Goal: Information Seeking & Learning: Learn about a topic

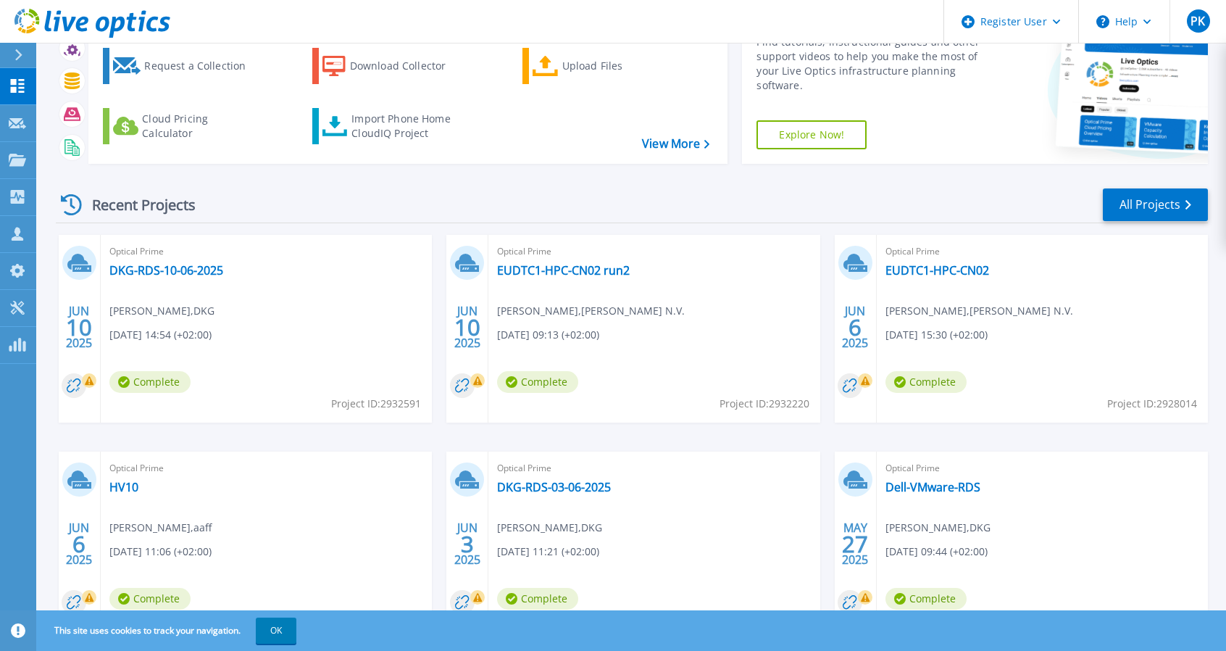
scroll to position [152, 0]
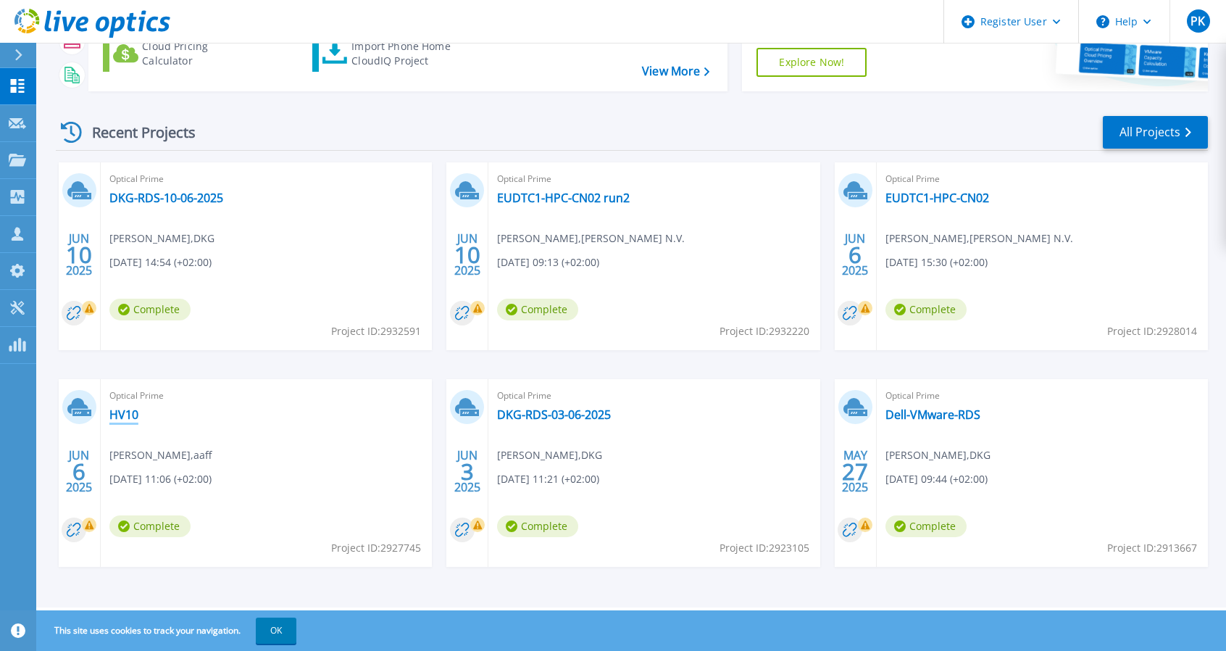
click at [122, 416] on link "HV10" at bounding box center [123, 414] width 29 height 14
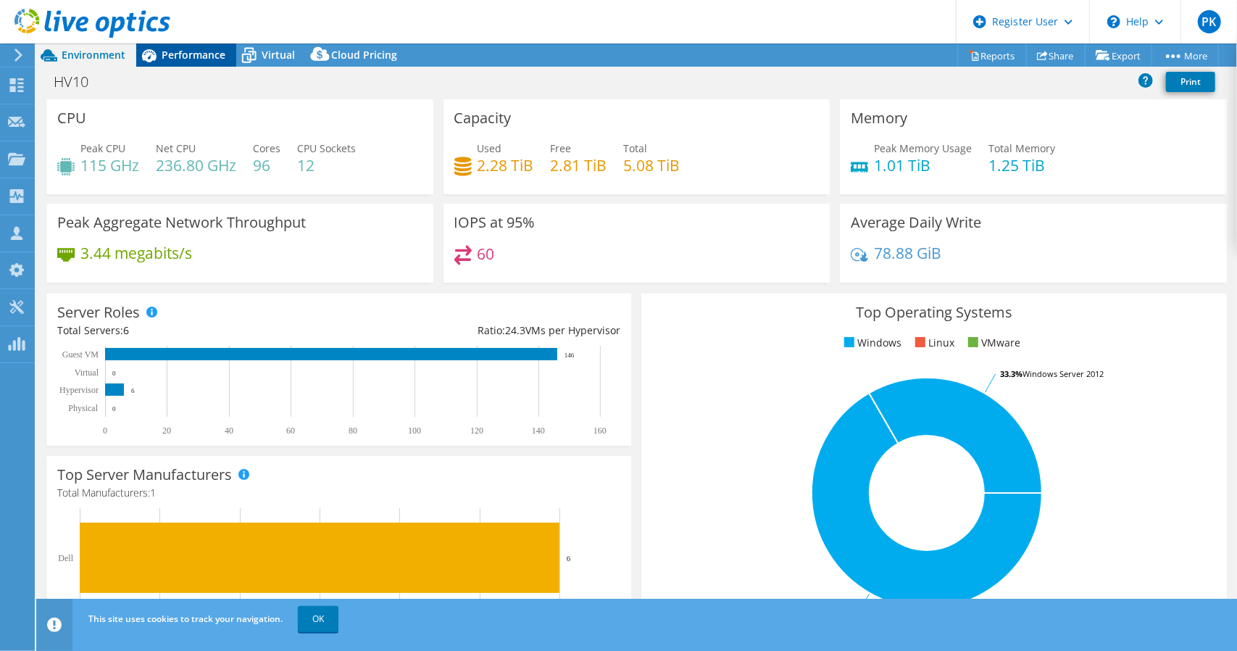
click at [191, 51] on span "Performance" at bounding box center [194, 55] width 64 height 14
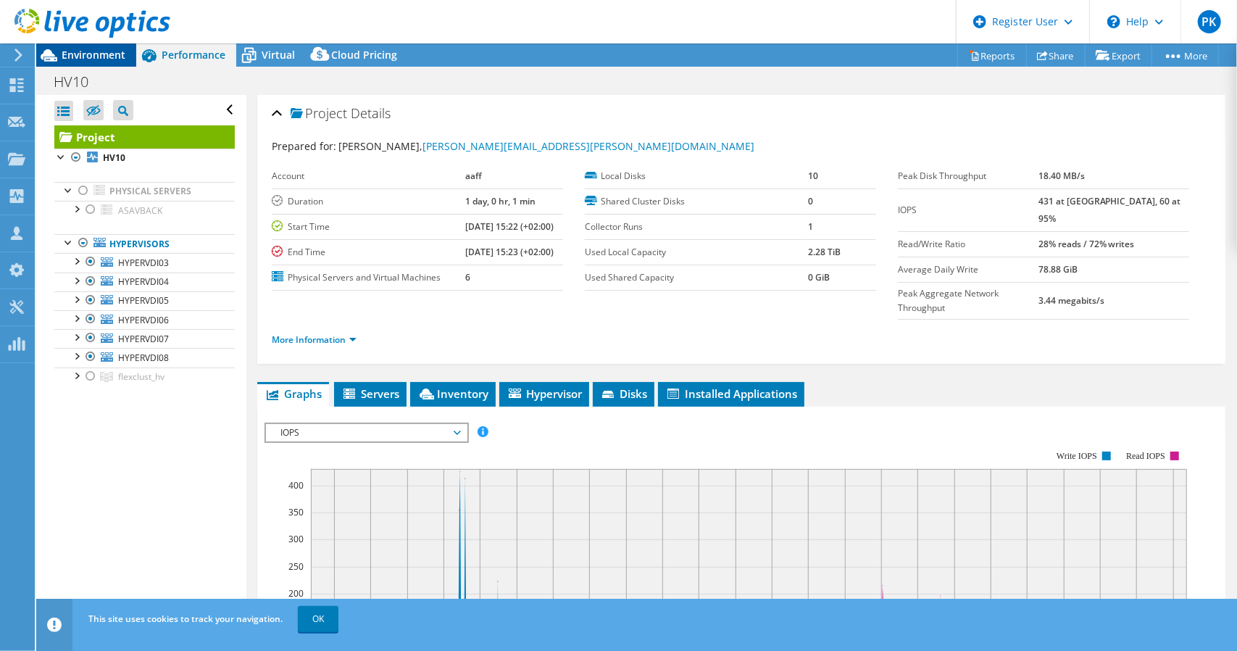
click at [125, 51] on div "Environment" at bounding box center [86, 54] width 100 height 23
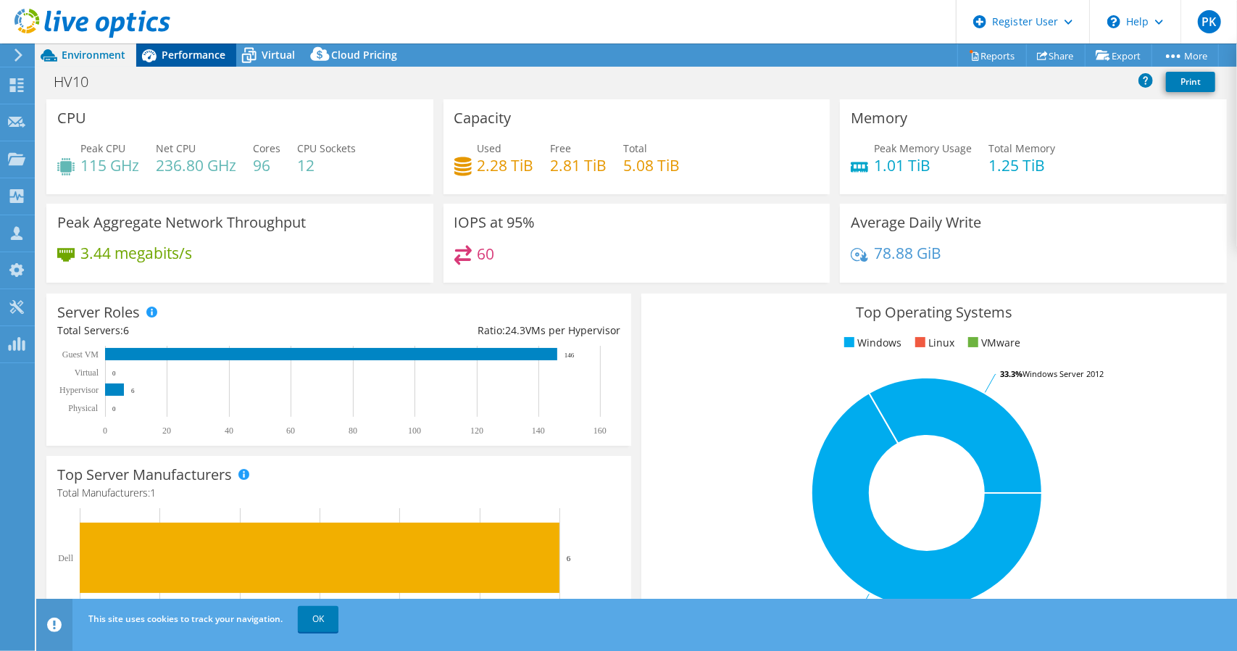
click at [188, 46] on div "Performance" at bounding box center [186, 54] width 100 height 23
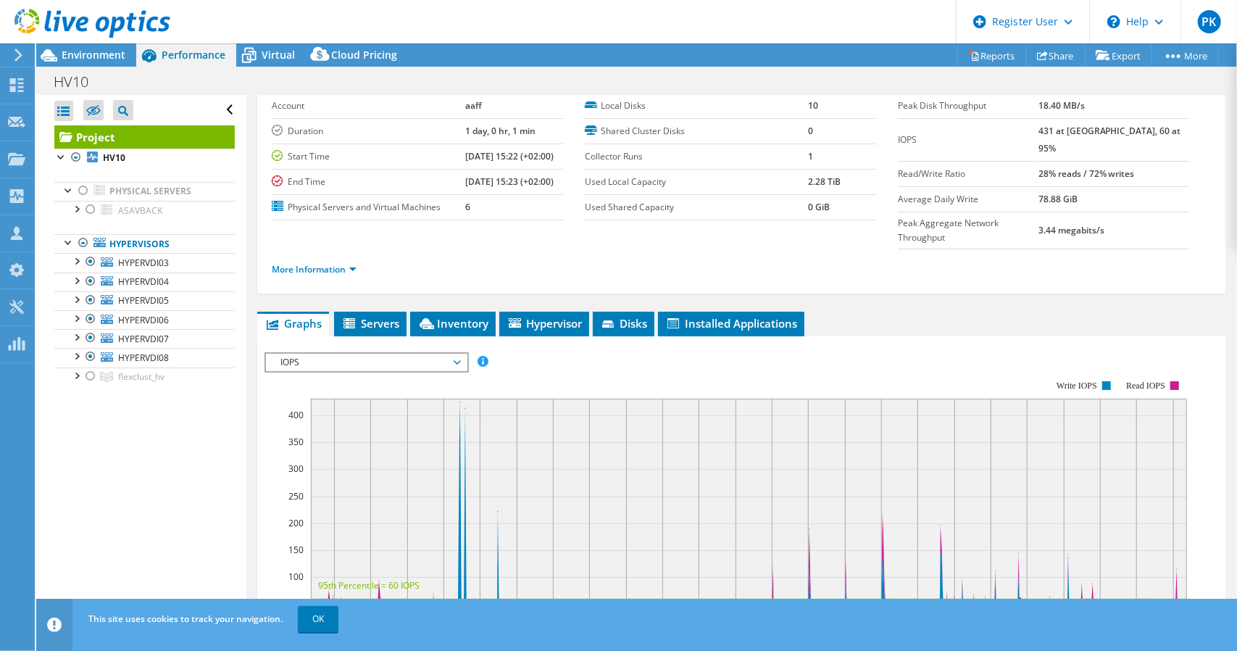
scroll to position [145, 0]
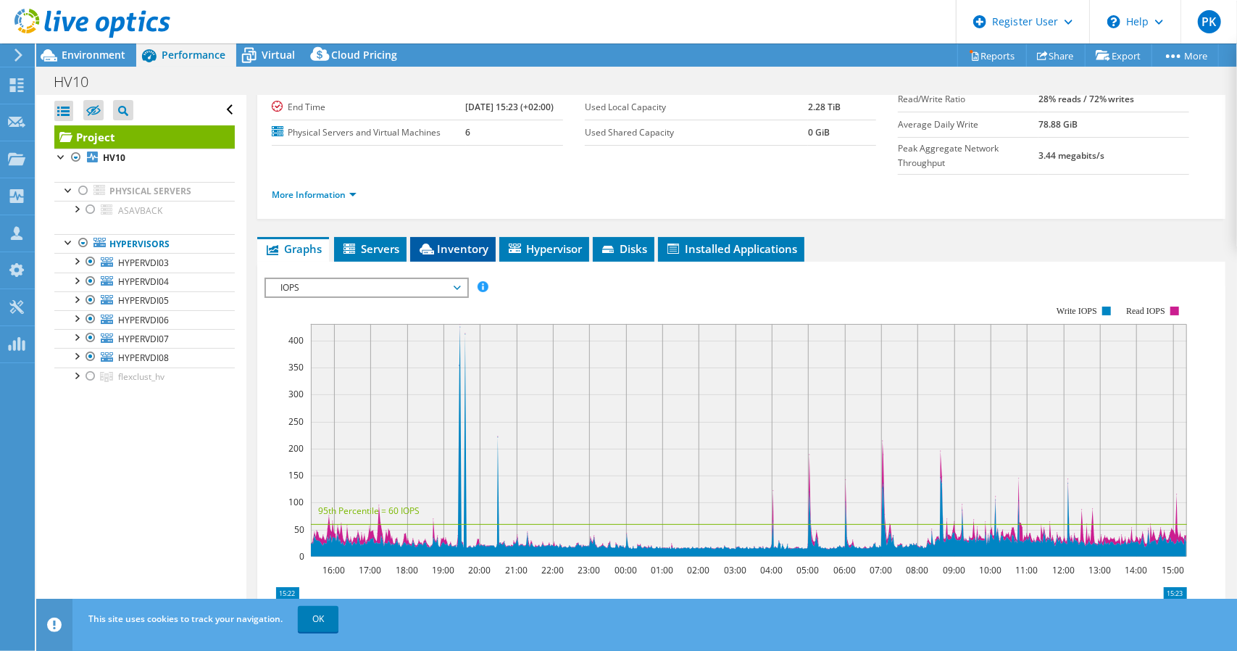
click at [449, 241] on span "Inventory" at bounding box center [452, 248] width 71 height 14
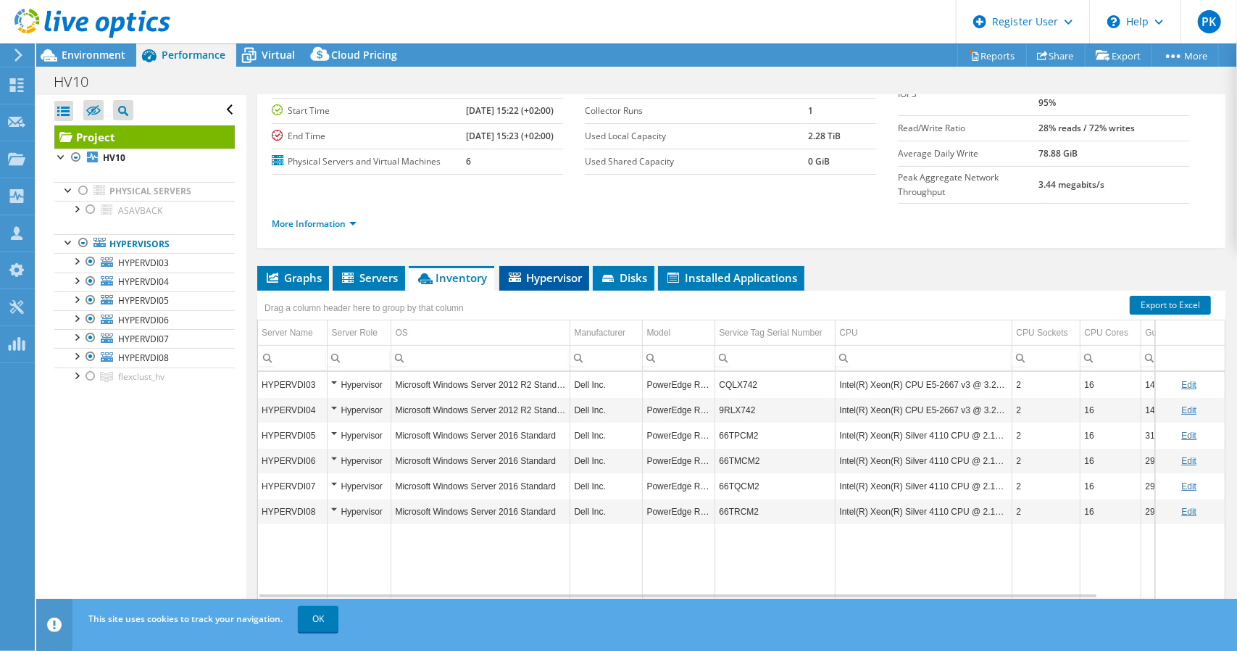
click at [551, 270] on span "Hypervisor" at bounding box center [544, 277] width 75 height 14
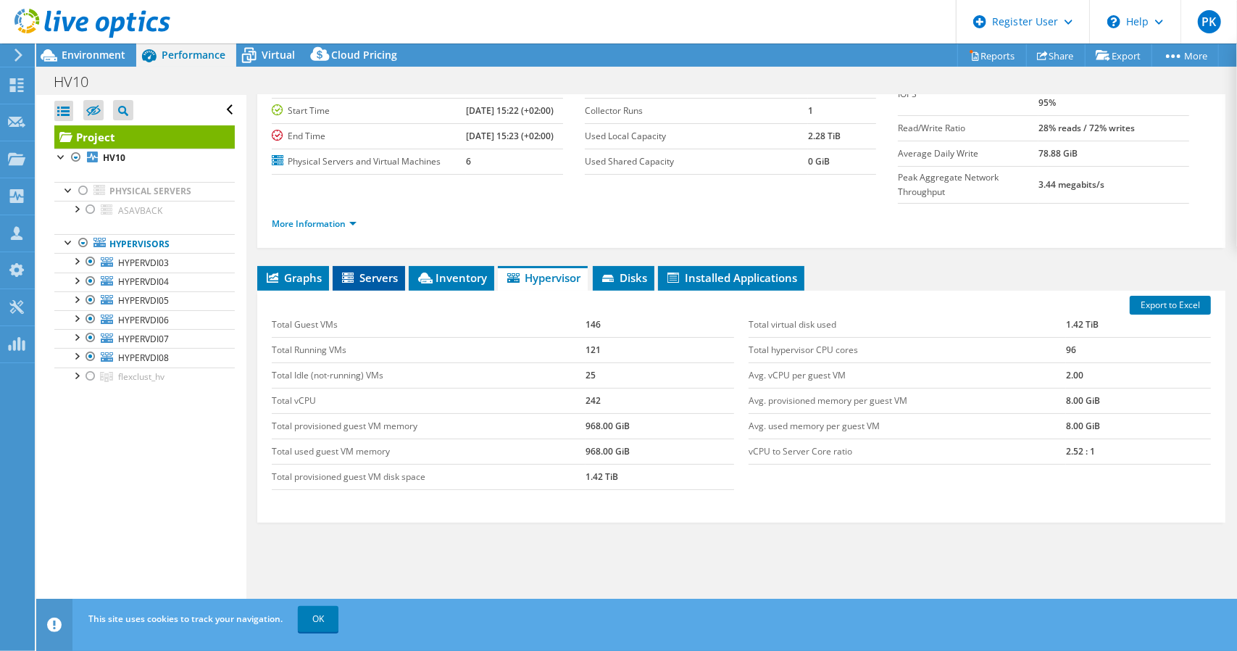
click at [369, 270] on span "Servers" at bounding box center [369, 277] width 58 height 14
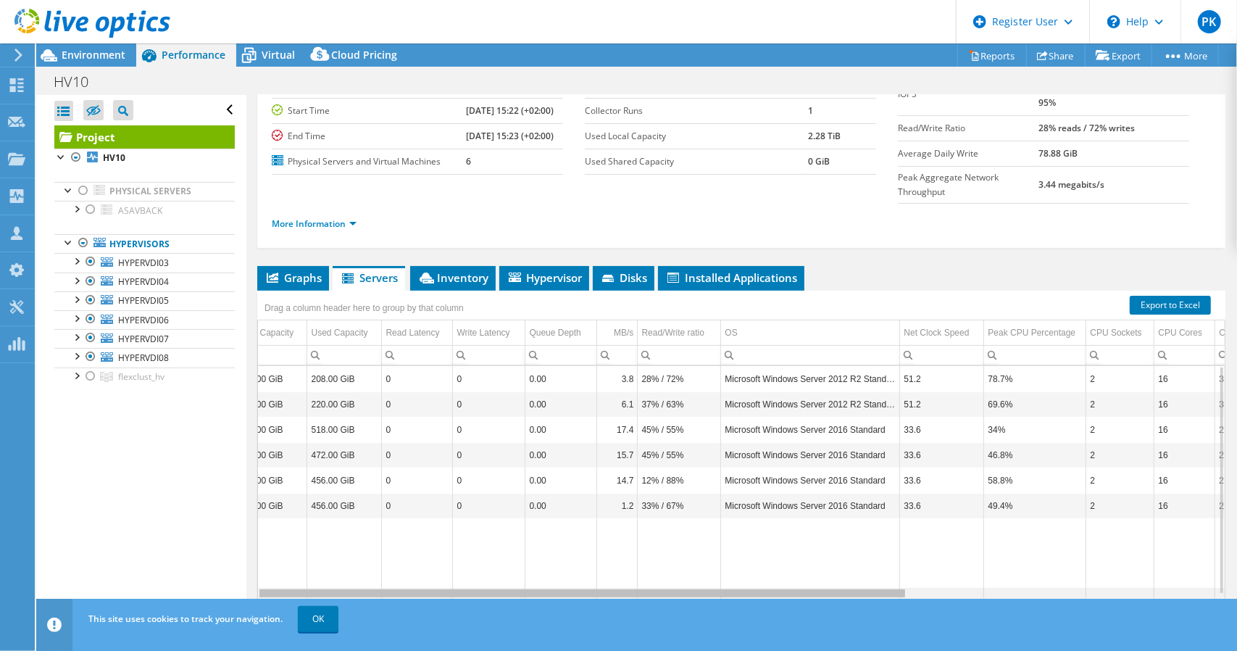
scroll to position [0, 0]
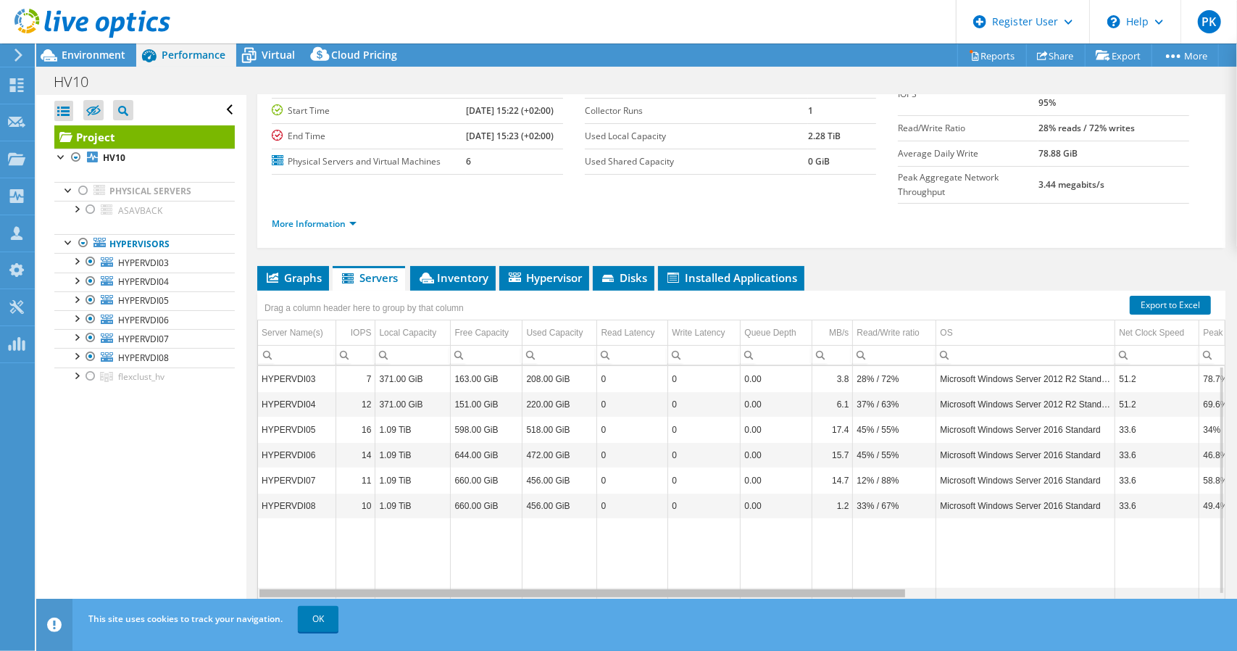
drag, startPoint x: 755, startPoint y: 562, endPoint x: 515, endPoint y: 386, distance: 297.6
click at [528, 538] on body "PK Dell User [PERSON_NAME] [PERSON_NAME][EMAIL_ADDRESS][PERSON_NAME][DOMAIN_NAM…" at bounding box center [618, 325] width 1237 height 651
click at [609, 275] on icon at bounding box center [609, 279] width 14 height 9
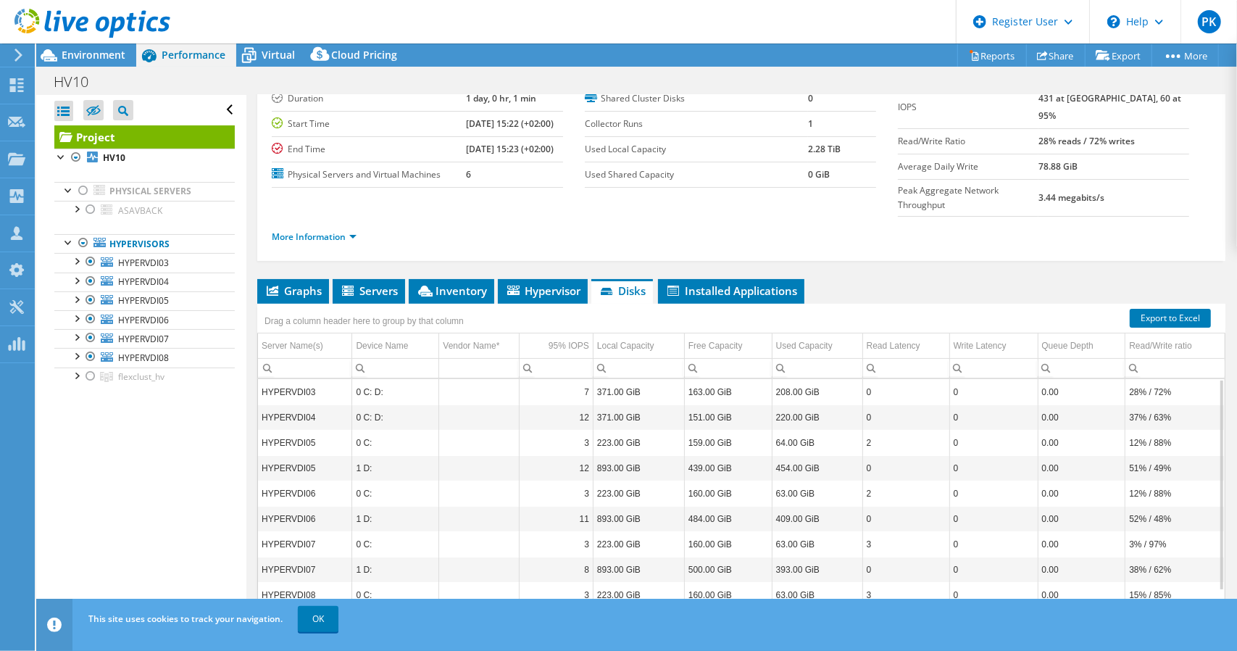
scroll to position [116, 0]
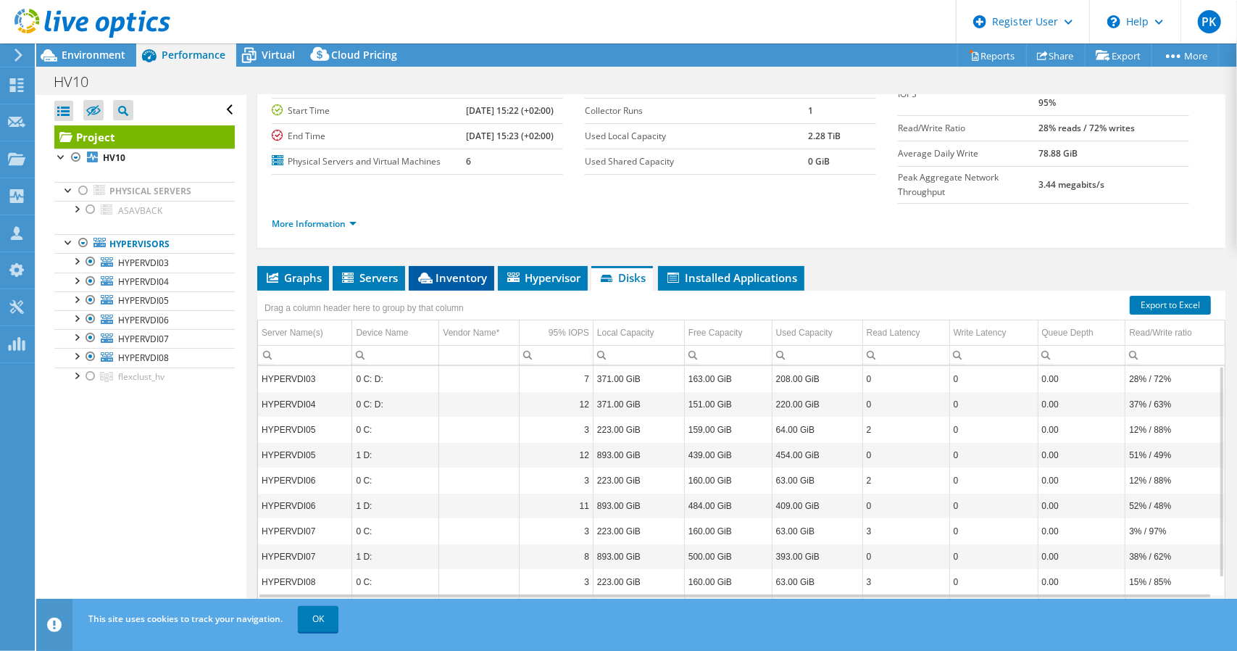
click at [452, 270] on span "Inventory" at bounding box center [451, 277] width 71 height 14
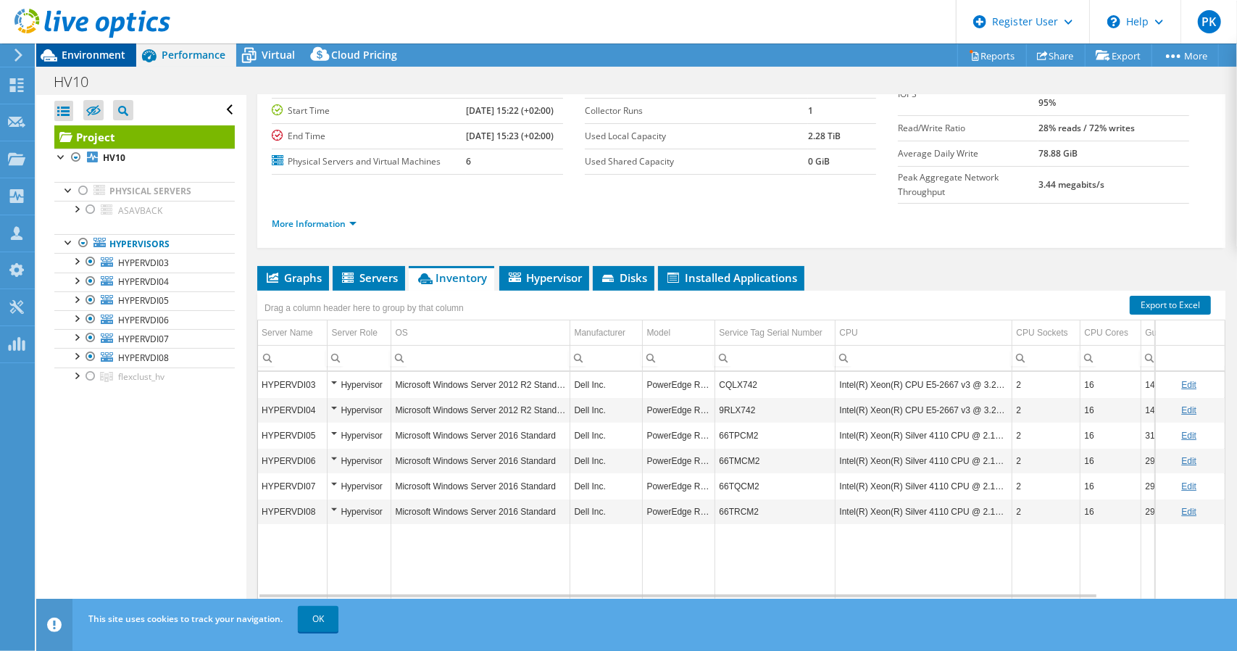
click at [90, 51] on span "Environment" at bounding box center [94, 55] width 64 height 14
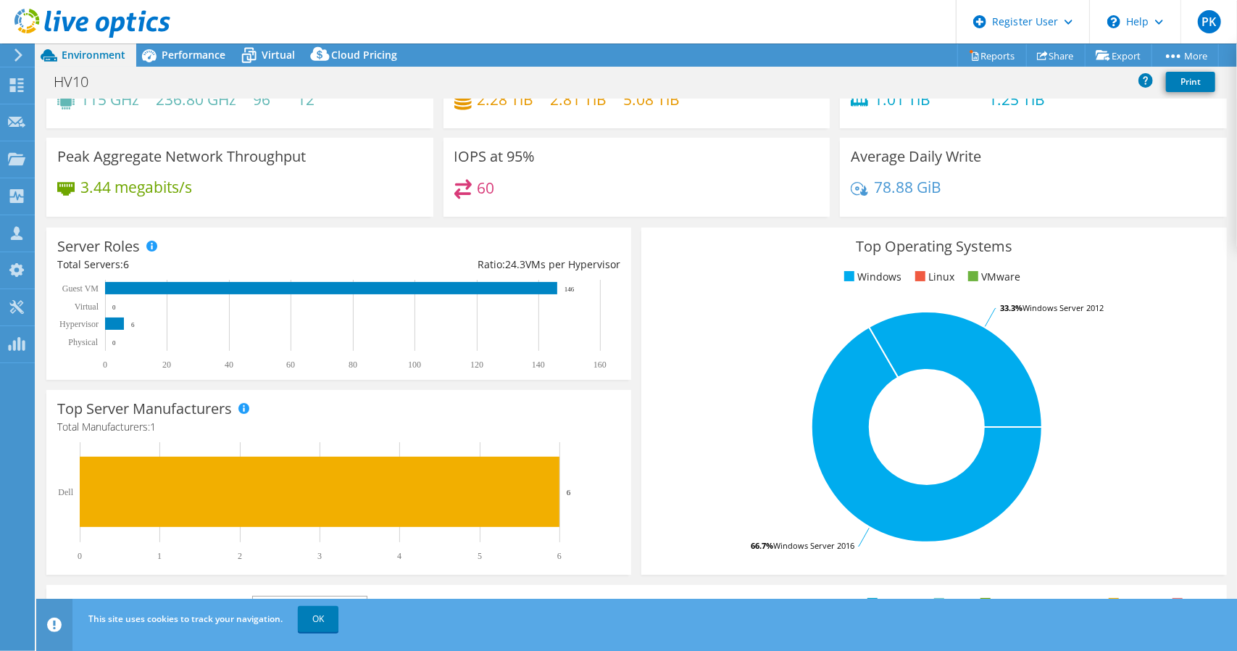
scroll to position [0, 0]
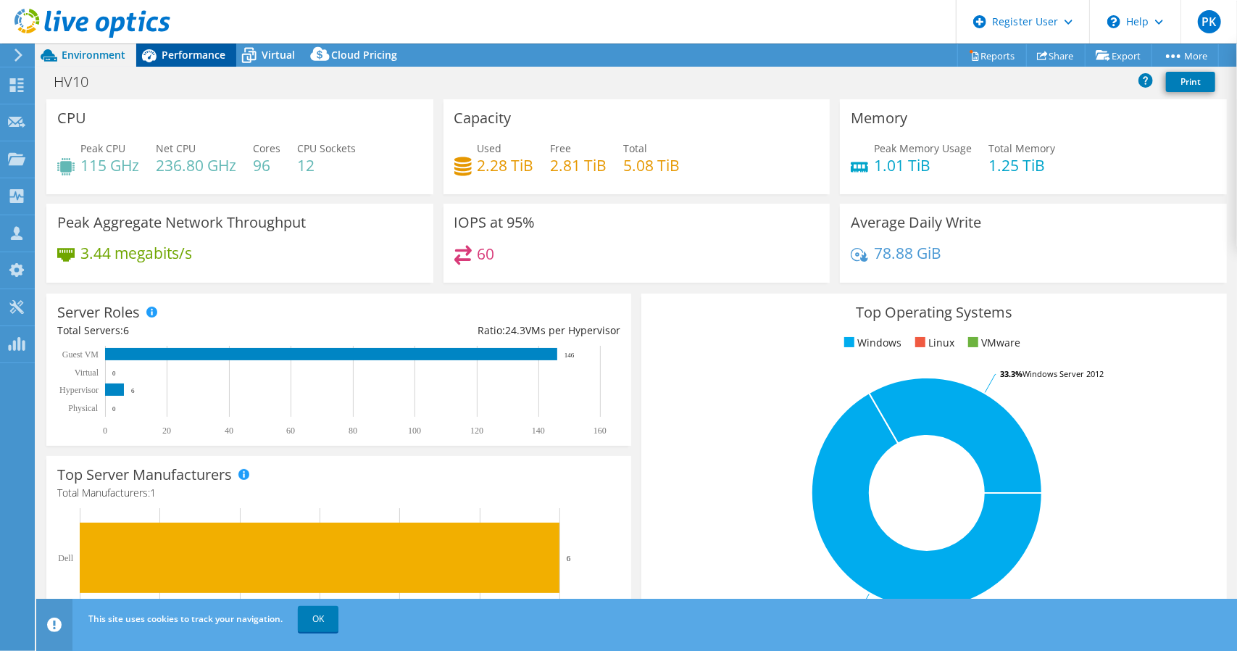
click at [198, 55] on span "Performance" at bounding box center [194, 55] width 64 height 14
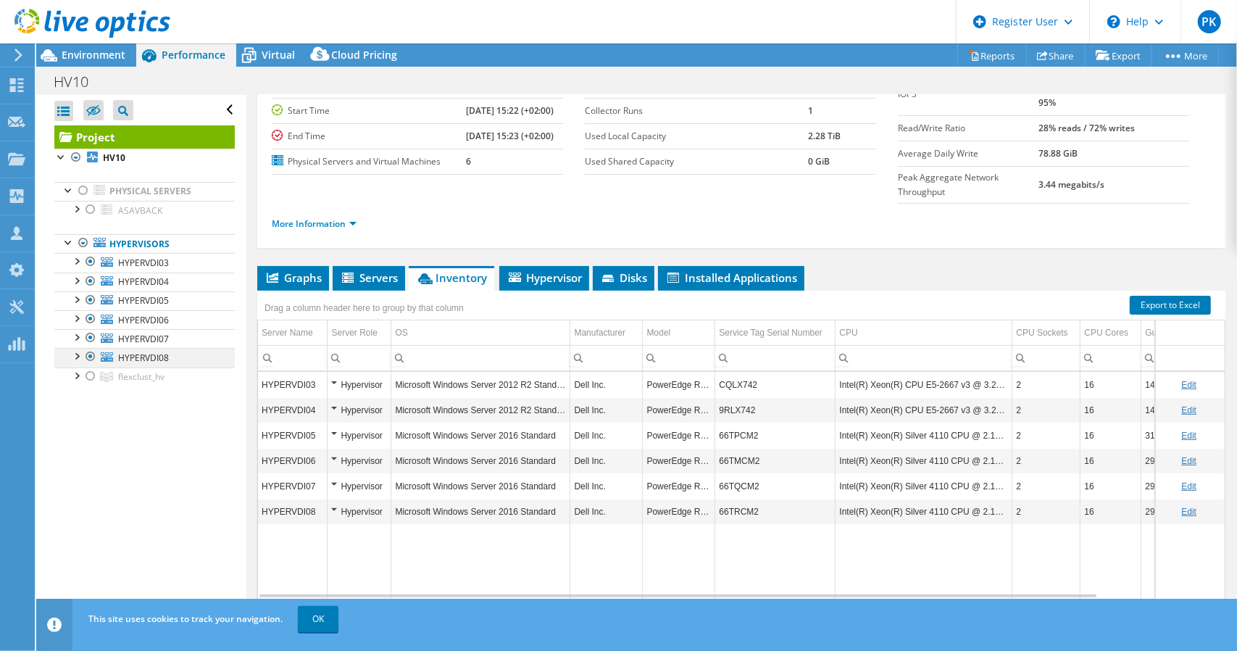
click at [88, 351] on div at bounding box center [90, 356] width 14 height 17
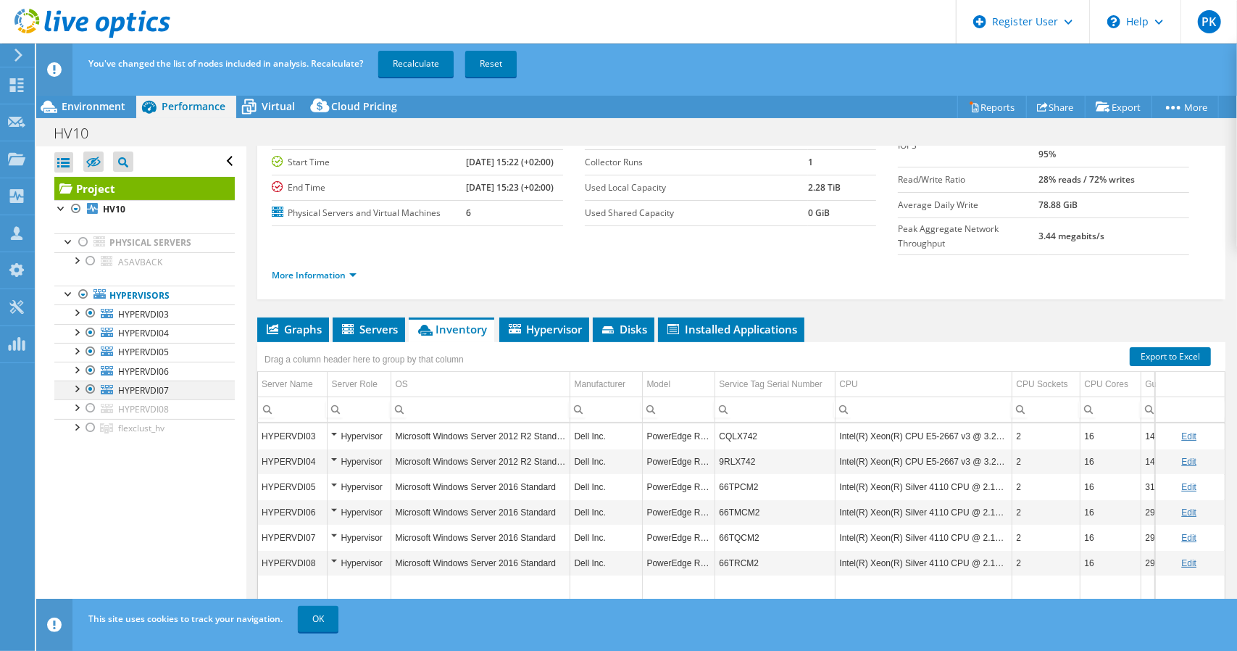
click at [86, 388] on div at bounding box center [90, 388] width 14 height 17
click at [91, 366] on div at bounding box center [90, 370] width 14 height 17
click at [91, 369] on div at bounding box center [90, 370] width 14 height 17
click at [93, 386] on div at bounding box center [90, 388] width 14 height 17
click at [90, 401] on div at bounding box center [90, 407] width 14 height 17
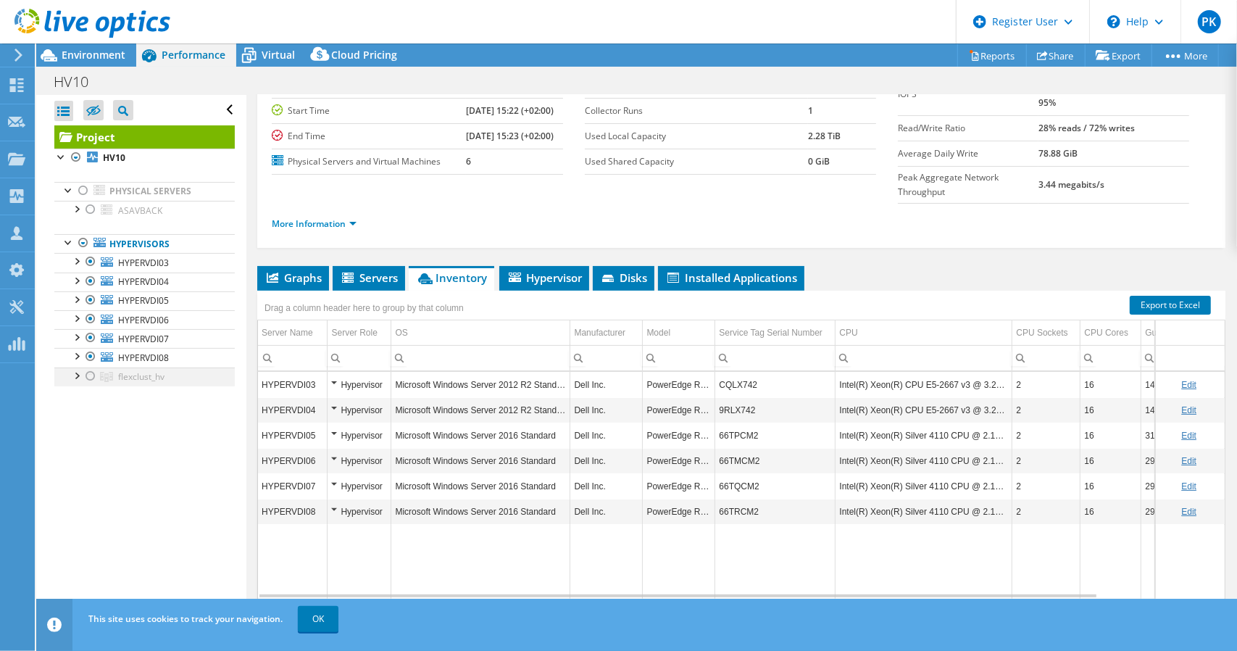
click at [93, 372] on div at bounding box center [90, 375] width 14 height 17
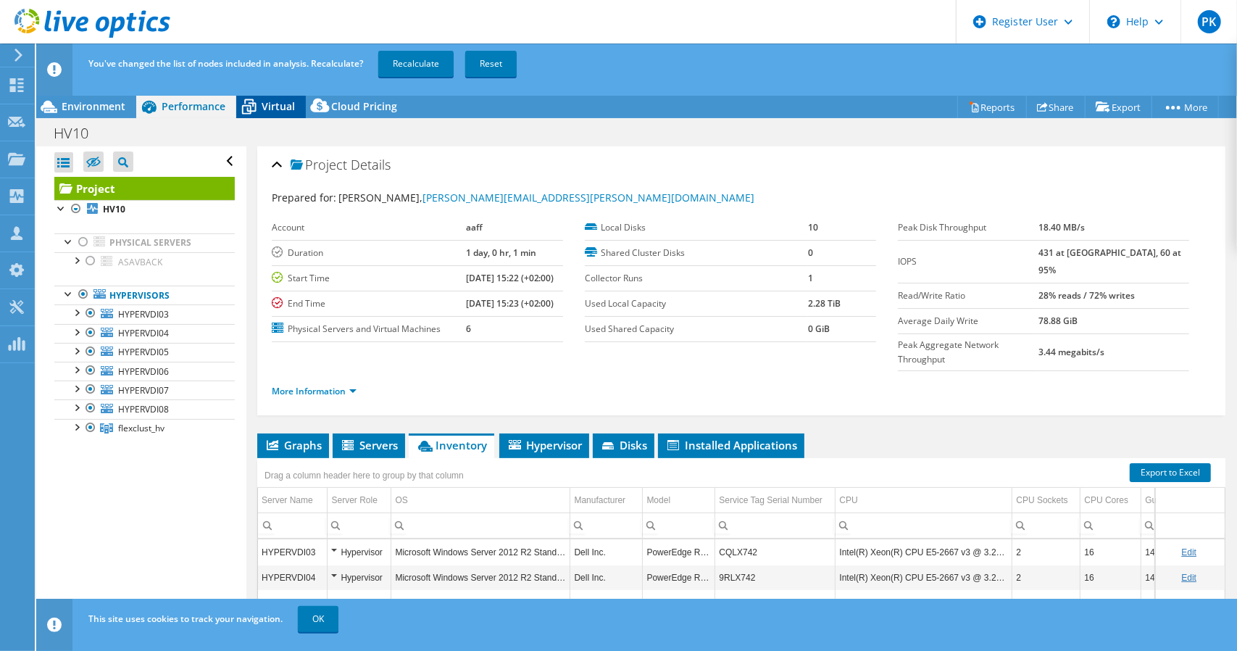
click at [280, 109] on span "Virtual" at bounding box center [278, 106] width 33 height 14
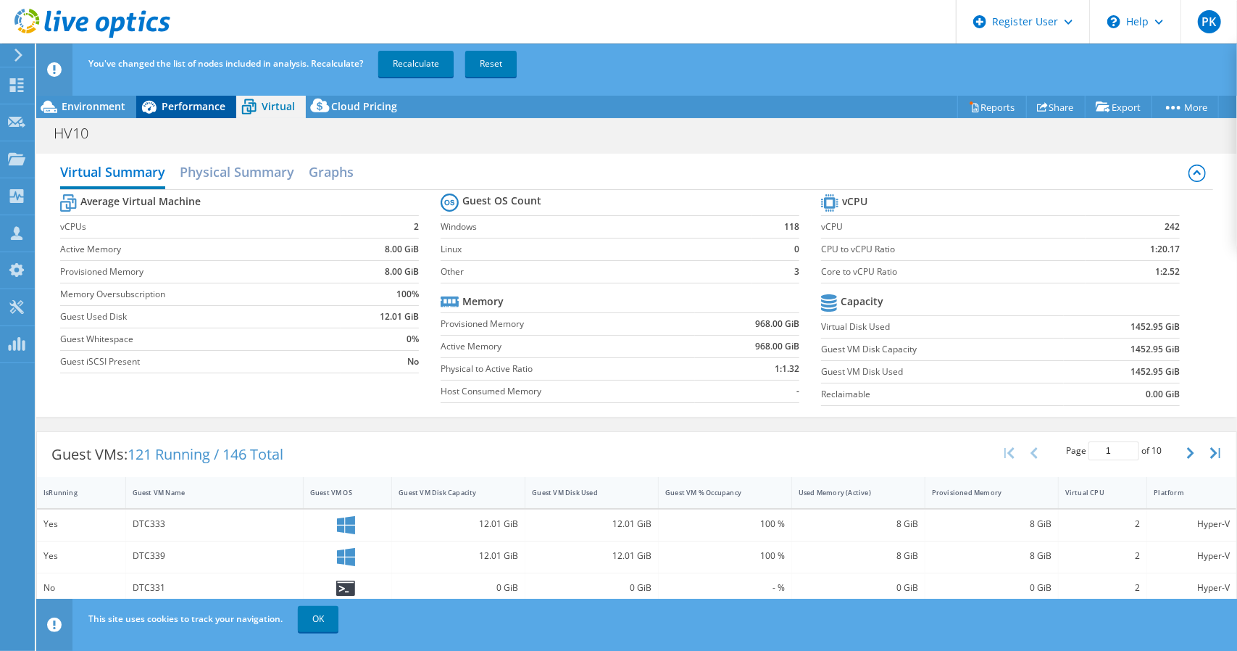
click at [199, 112] on span "Performance" at bounding box center [194, 106] width 64 height 14
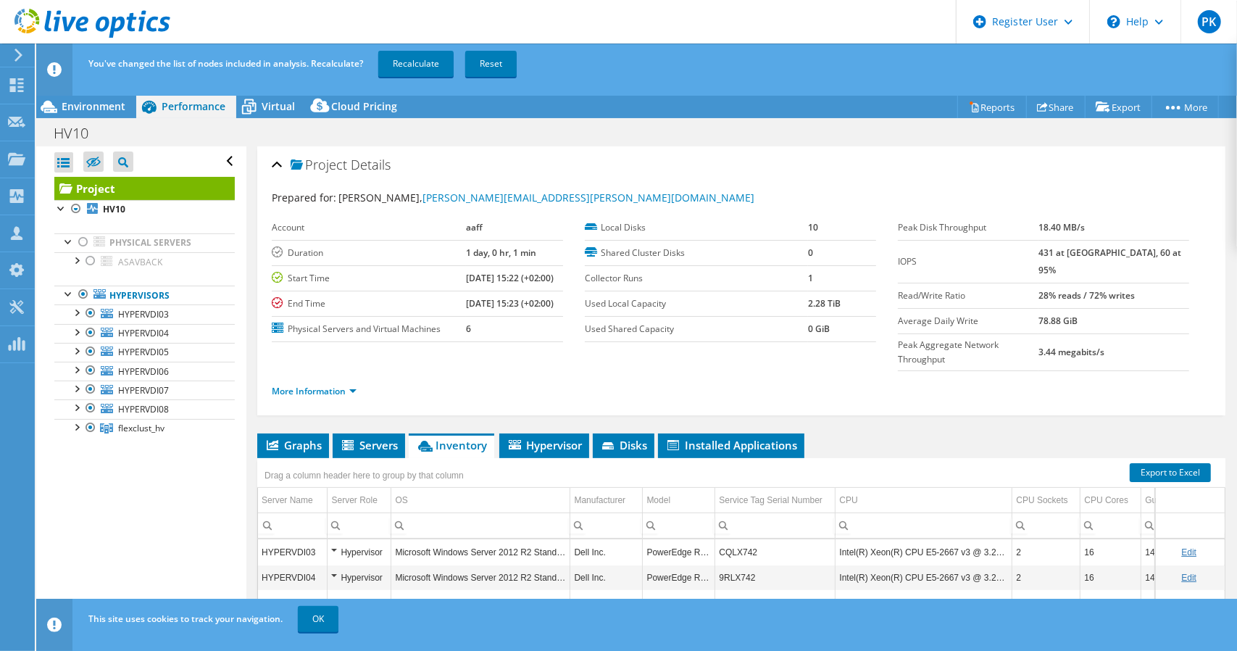
scroll to position [116, 0]
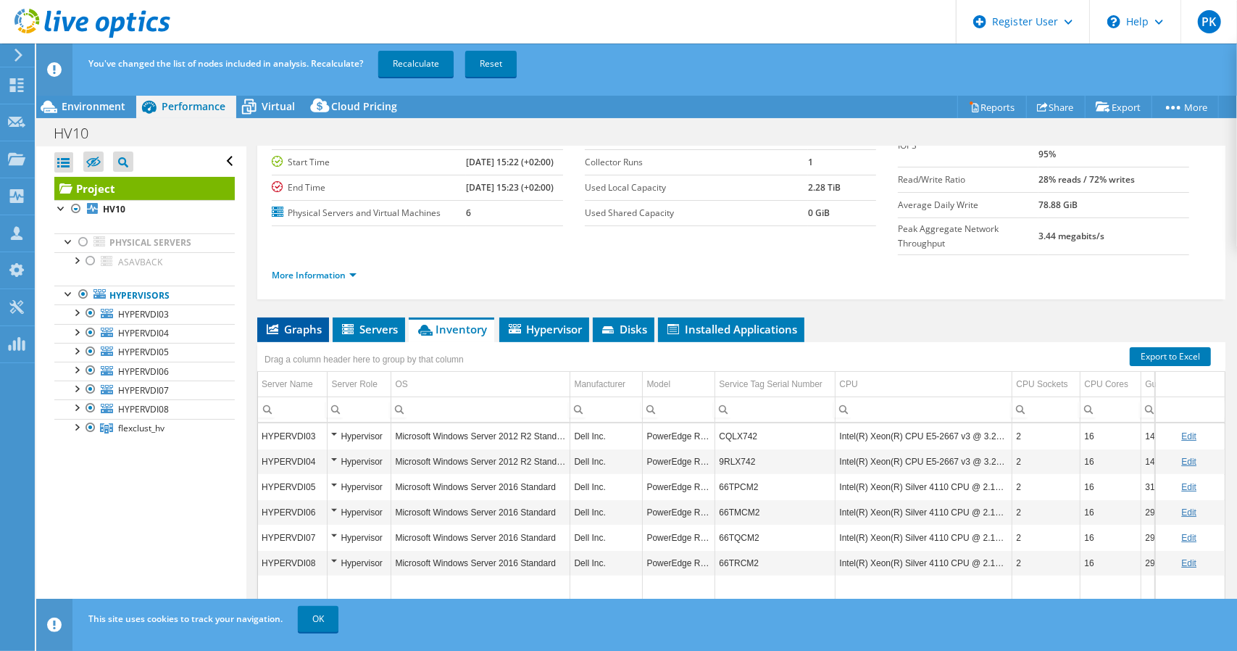
click at [295, 322] on span "Graphs" at bounding box center [293, 329] width 57 height 14
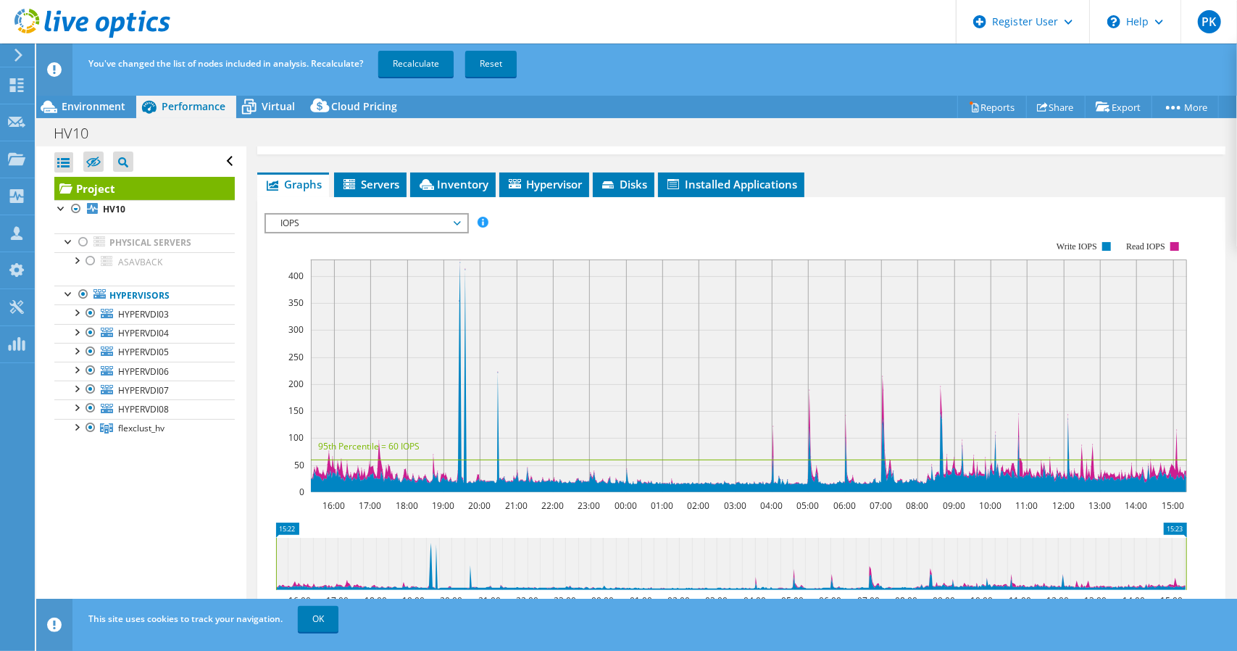
scroll to position [188, 0]
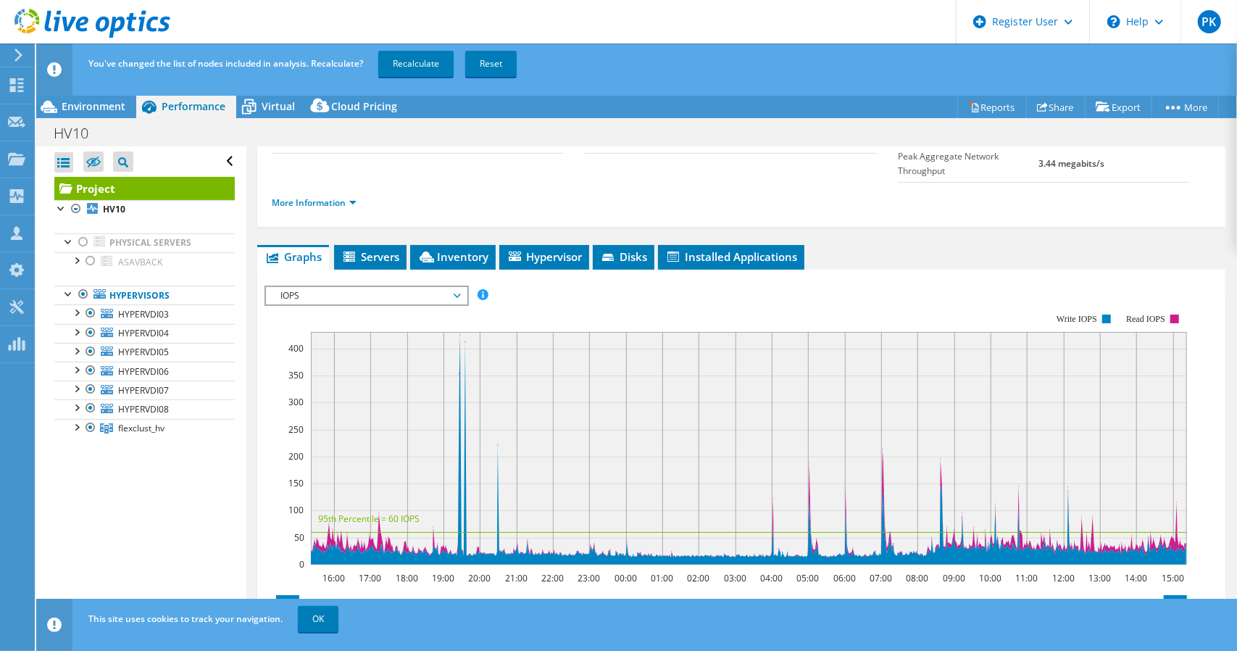
click at [462, 287] on span "IOPS" at bounding box center [366, 295] width 201 height 17
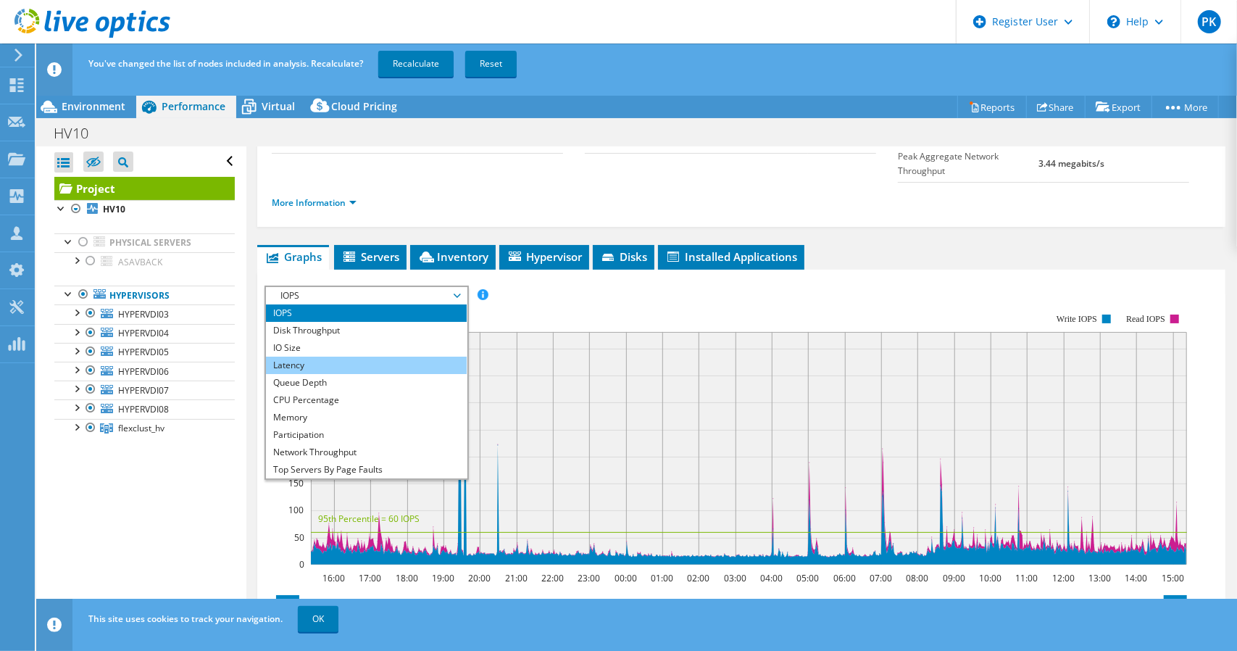
click at [296, 357] on li "Latency" at bounding box center [366, 365] width 201 height 17
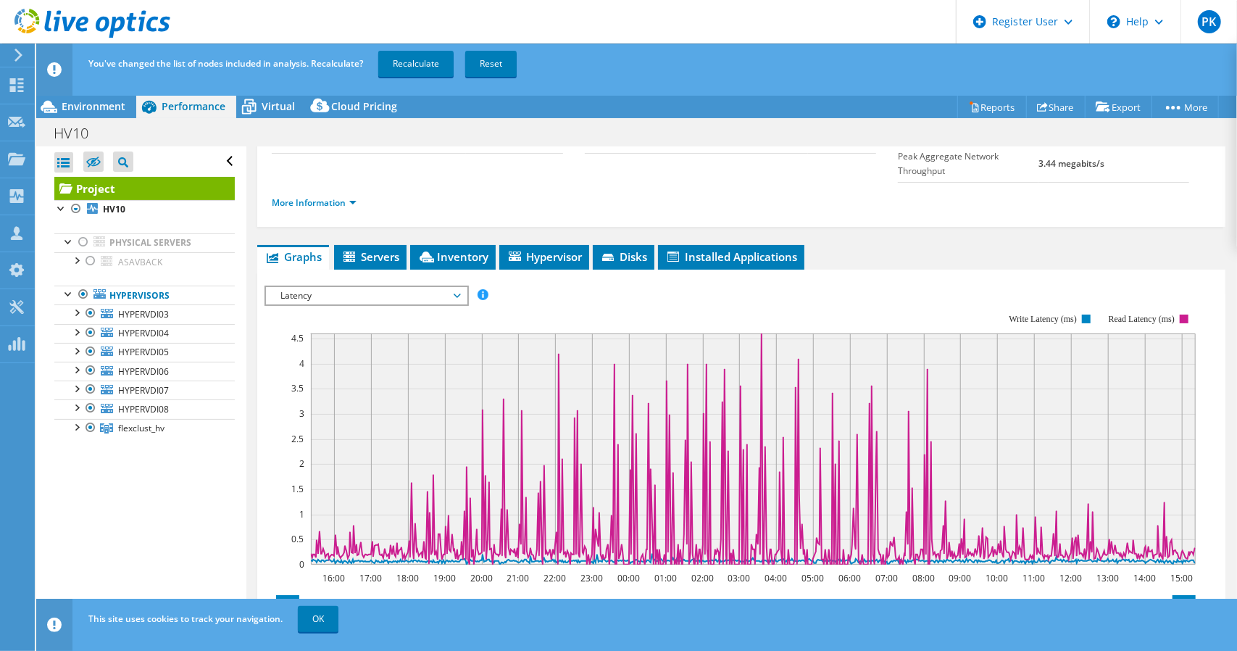
click at [459, 287] on span "Latency" at bounding box center [366, 295] width 186 height 17
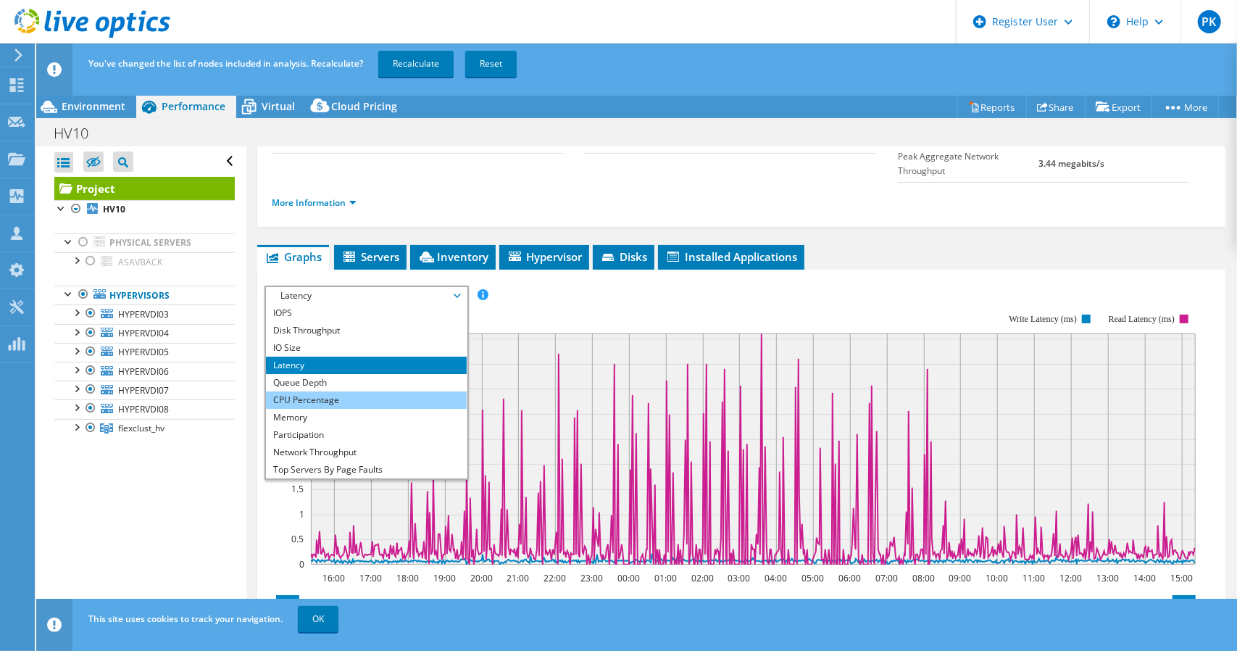
click at [324, 391] on li "CPU Percentage" at bounding box center [366, 399] width 201 height 17
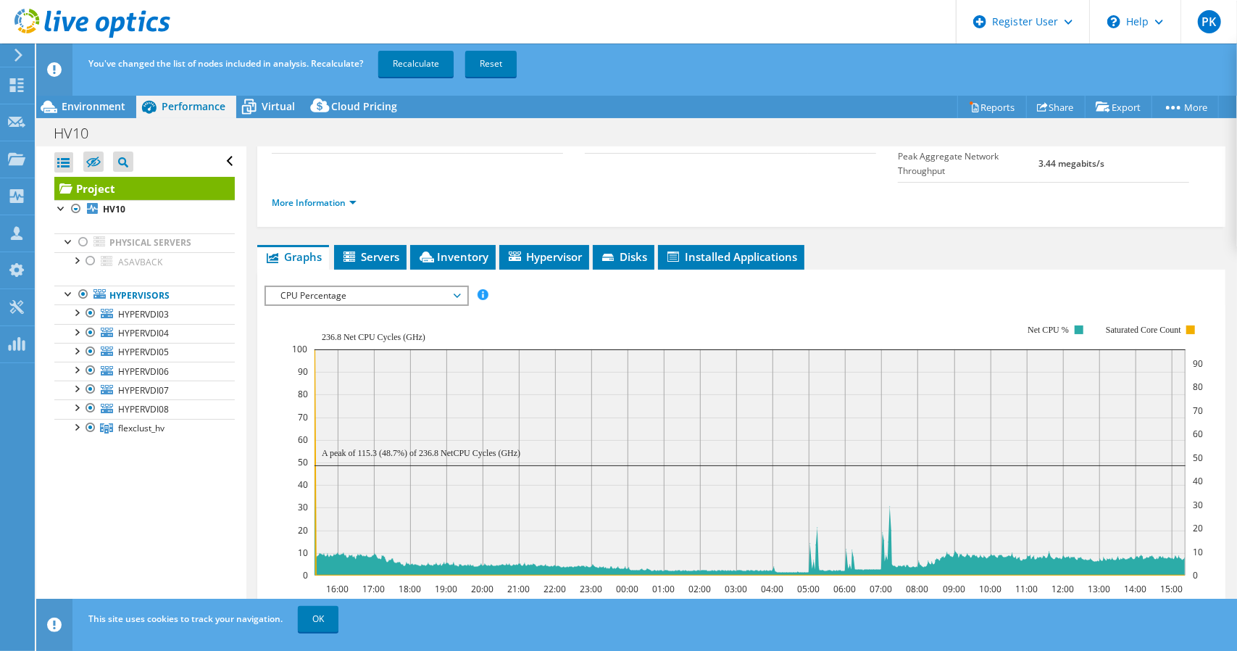
click at [461, 287] on span "CPU Percentage" at bounding box center [366, 295] width 201 height 17
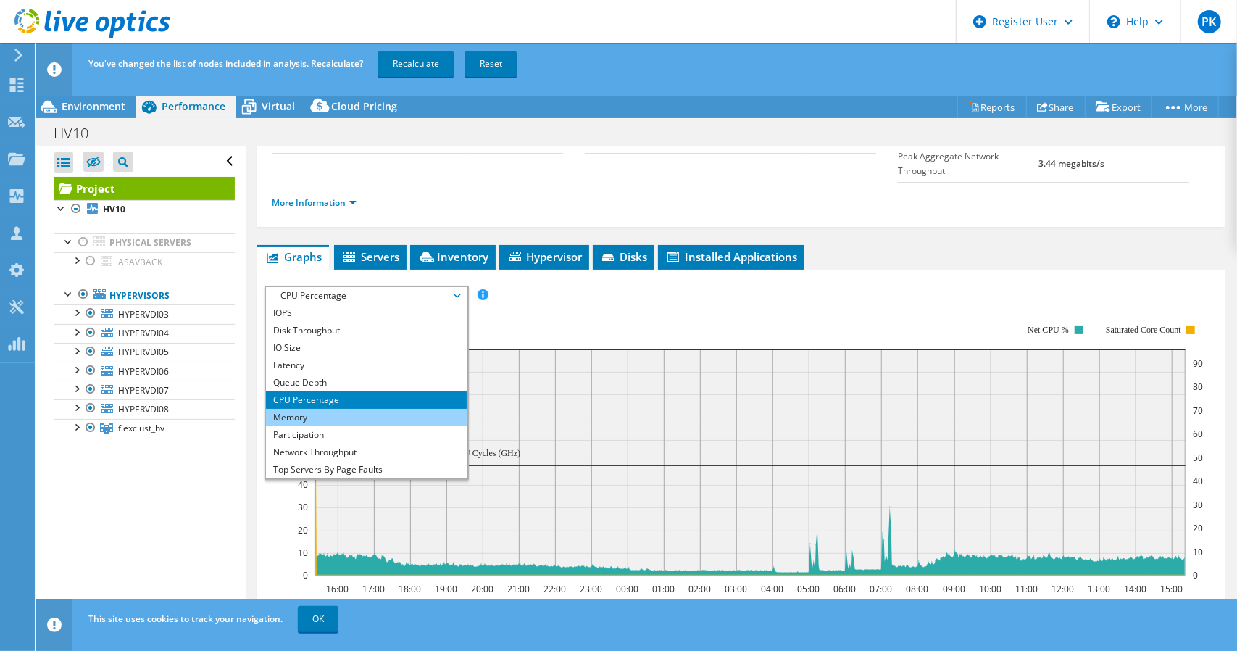
click at [322, 409] on li "Memory" at bounding box center [366, 417] width 201 height 17
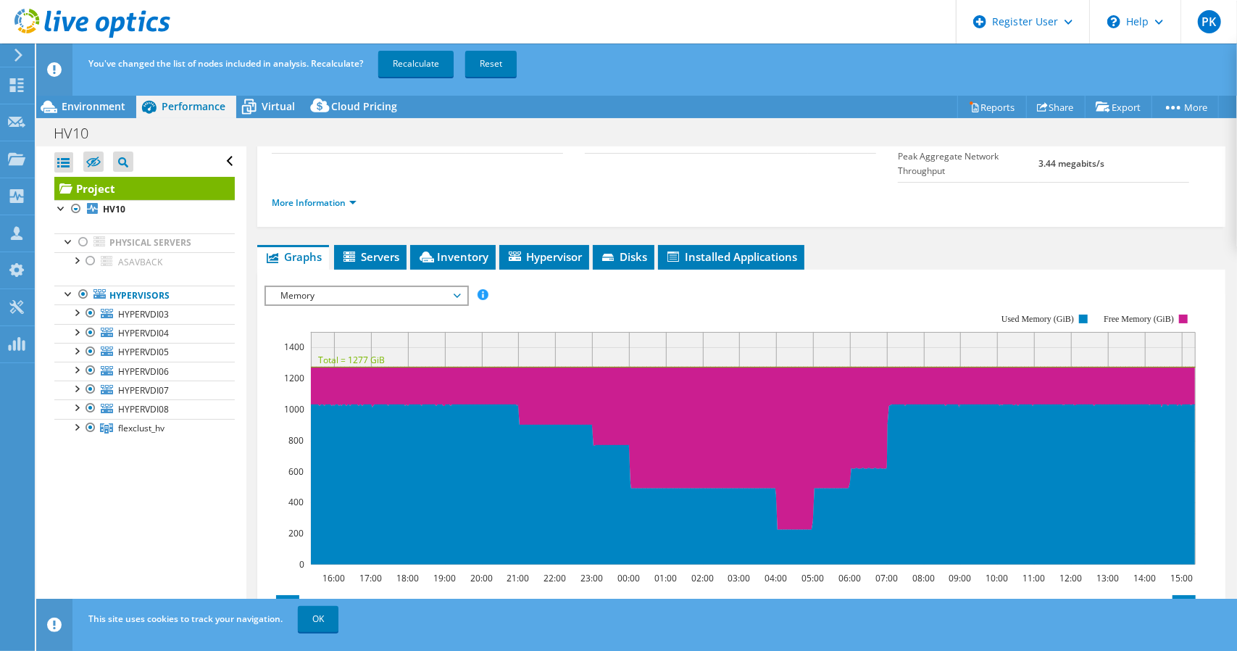
click at [459, 287] on span "Memory" at bounding box center [366, 295] width 201 height 17
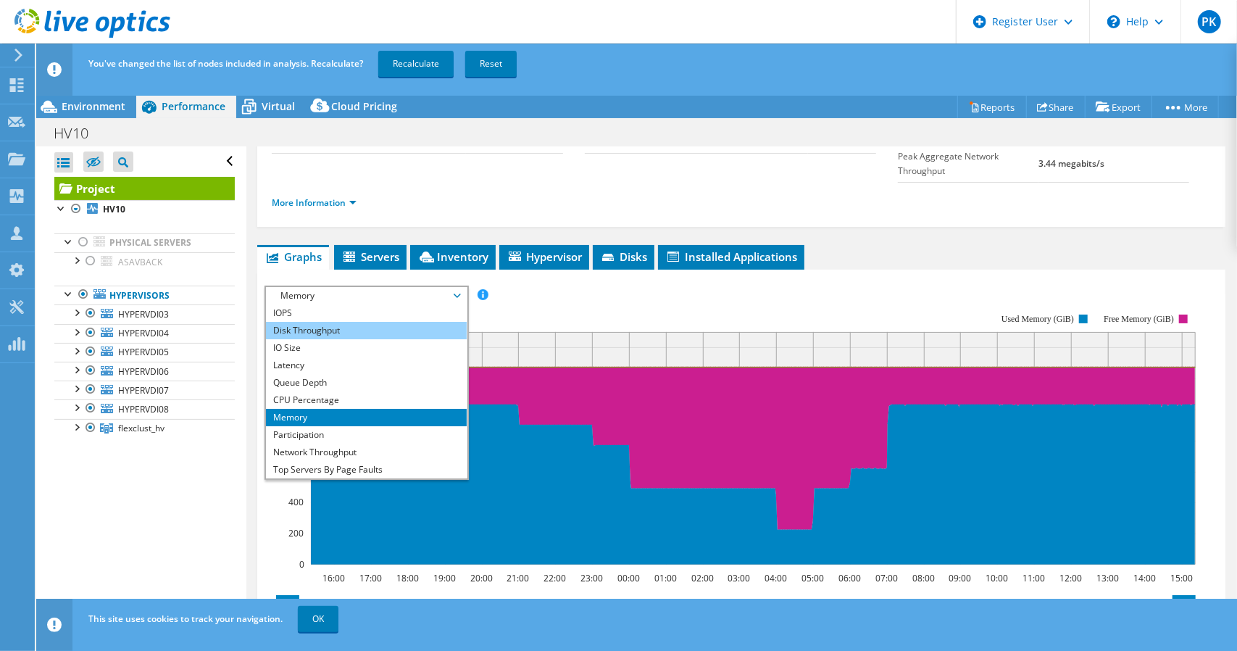
scroll to position [52, 0]
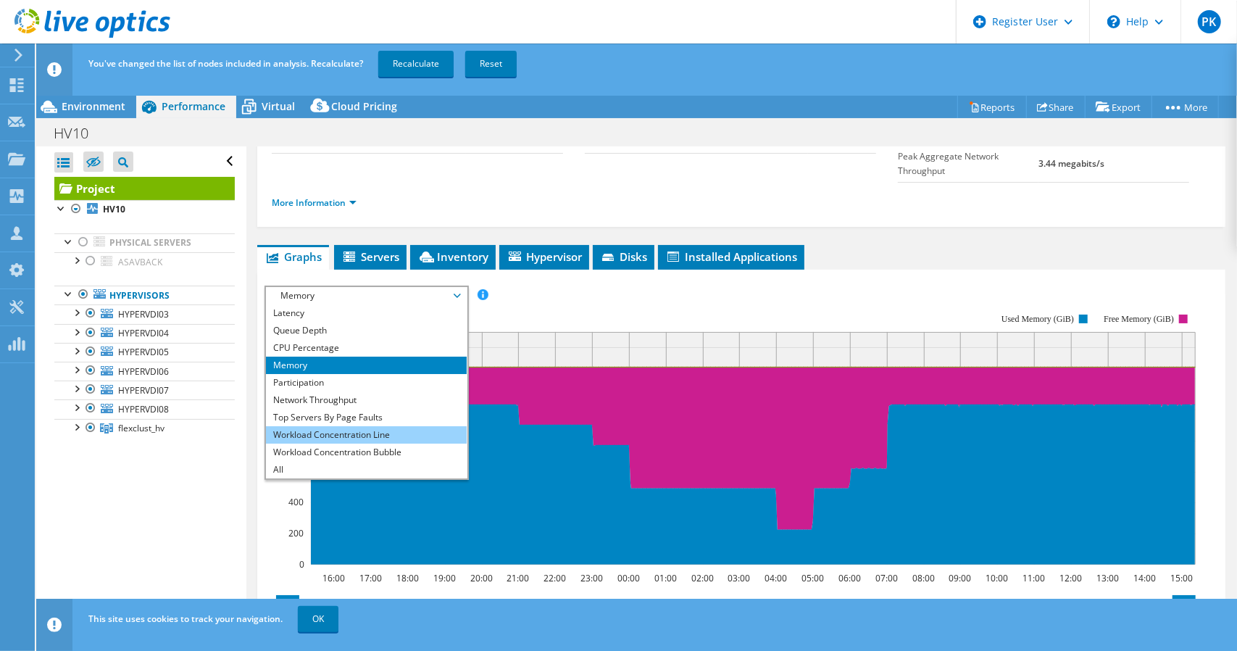
click at [340, 426] on li "Workload Concentration Line" at bounding box center [366, 434] width 201 height 17
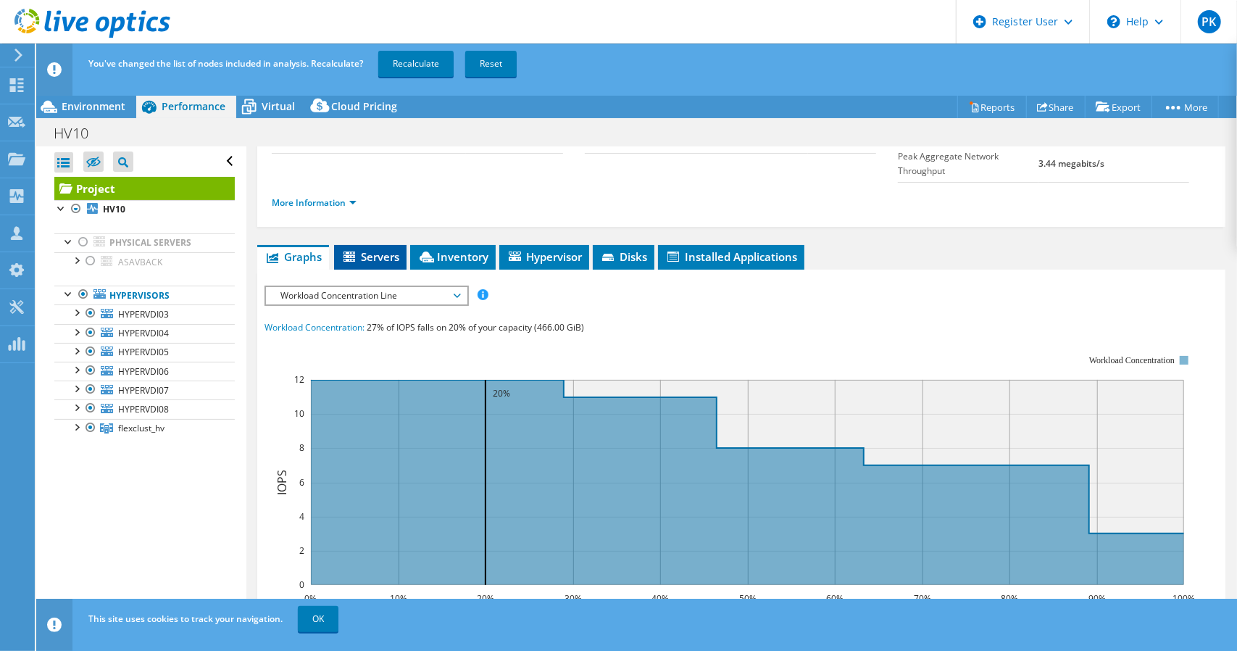
click at [380, 249] on span "Servers" at bounding box center [370, 256] width 58 height 14
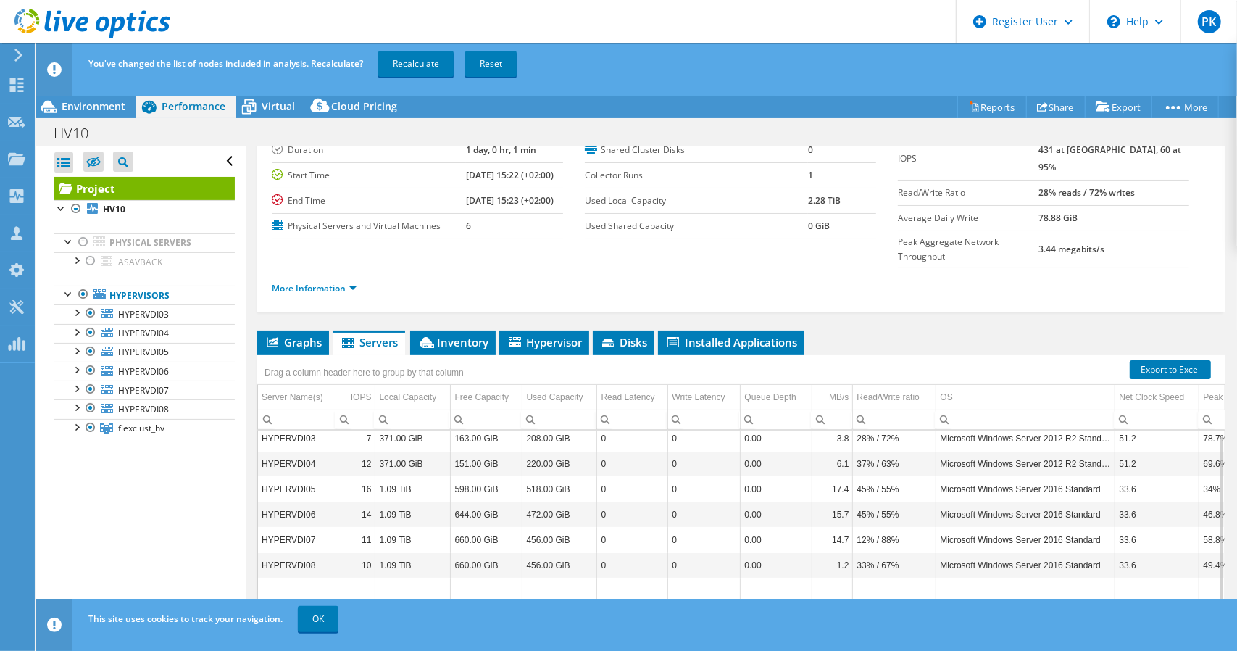
scroll to position [116, 0]
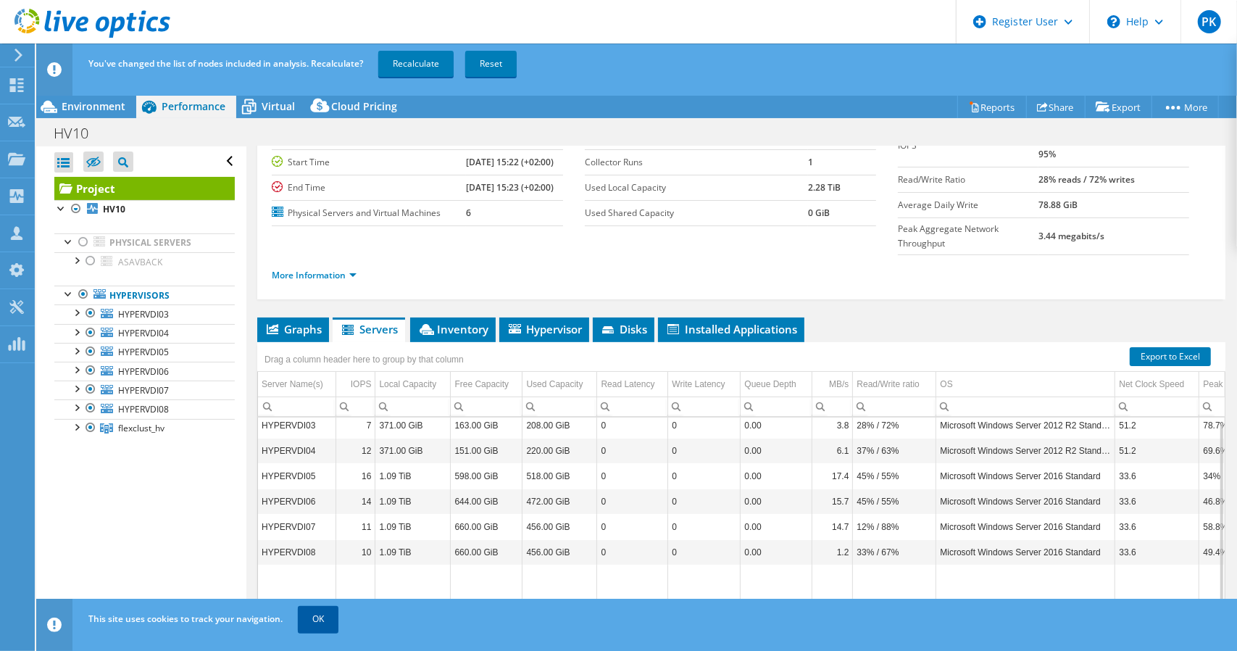
click at [330, 617] on link "OK" at bounding box center [318, 619] width 41 height 26
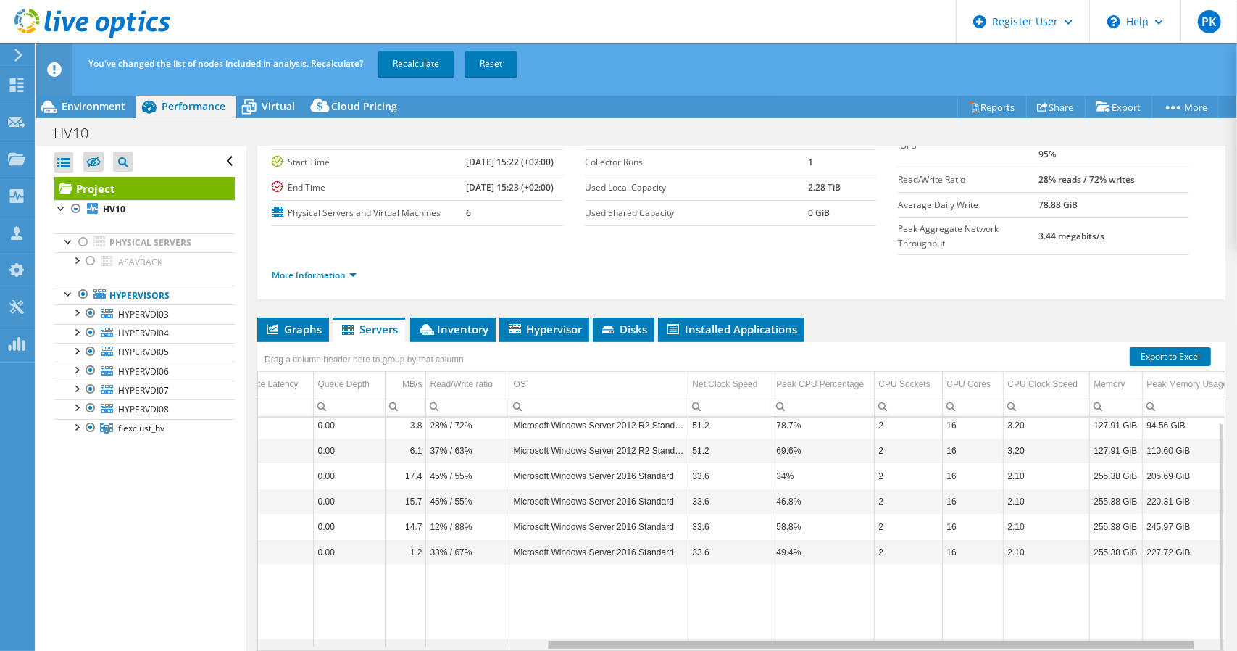
scroll to position [0, 0]
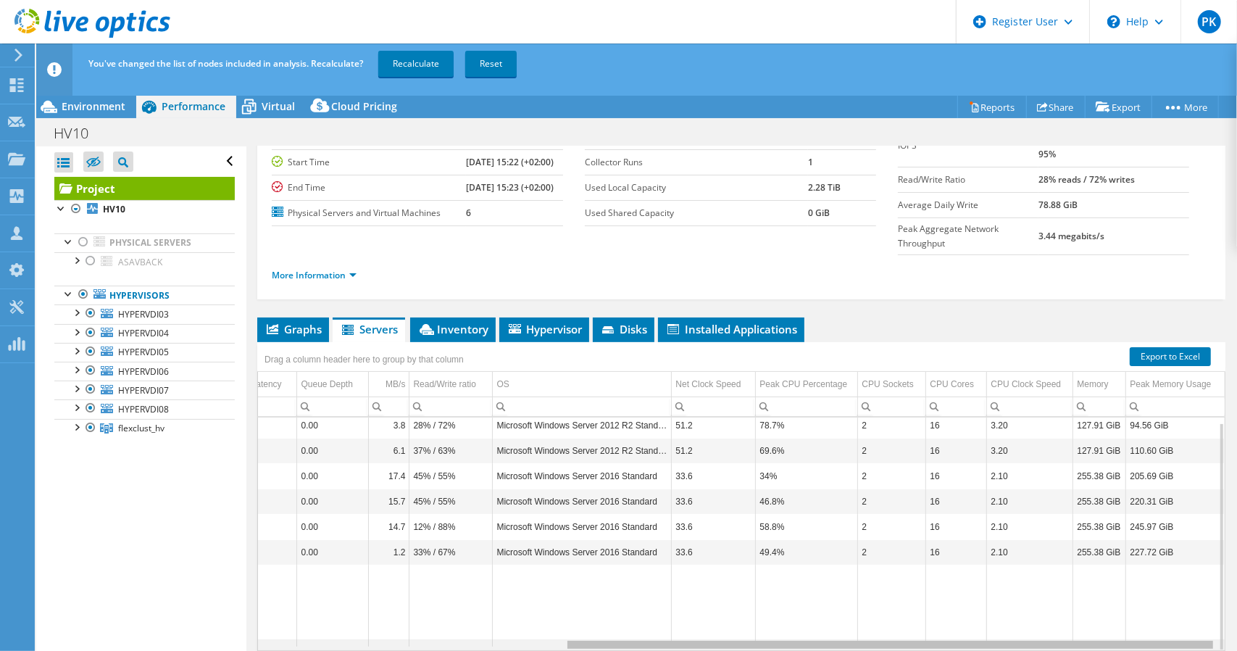
drag, startPoint x: 707, startPoint y: 613, endPoint x: 1081, endPoint y: 594, distance: 375.2
click at [1081, 594] on body "PK Dell User [PERSON_NAME] [PERSON_NAME][EMAIL_ADDRESS][PERSON_NAME][DOMAIN_NAM…" at bounding box center [618, 325] width 1237 height 651
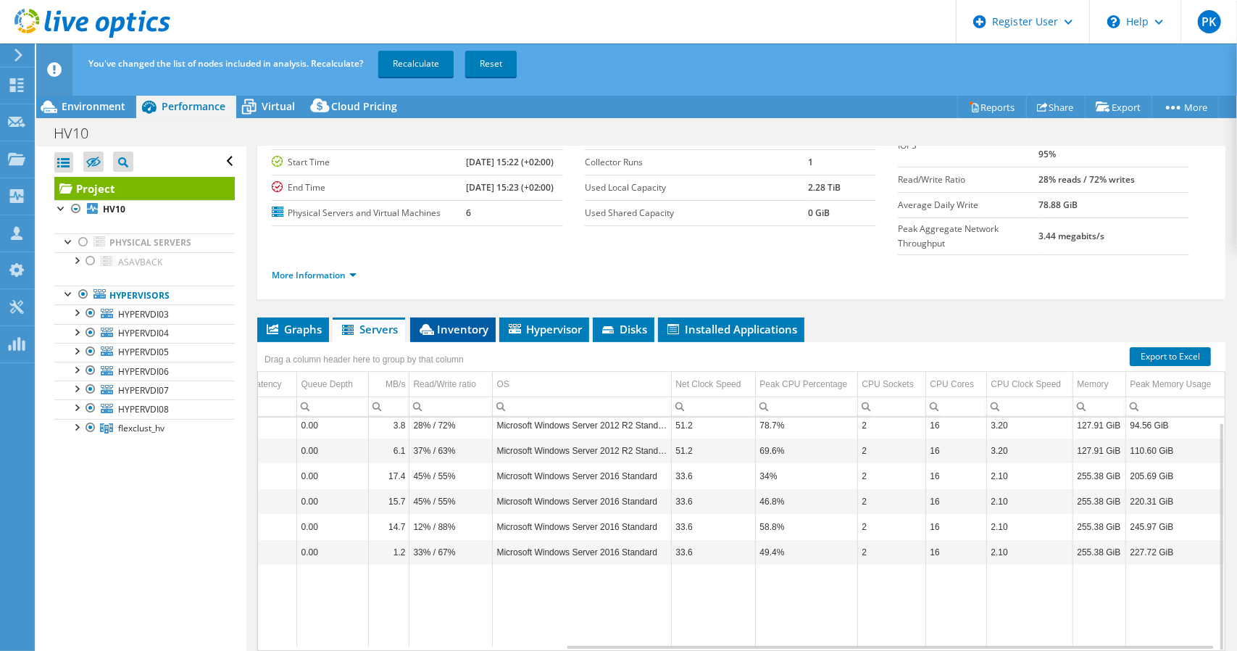
click at [481, 322] on span "Inventory" at bounding box center [452, 329] width 71 height 14
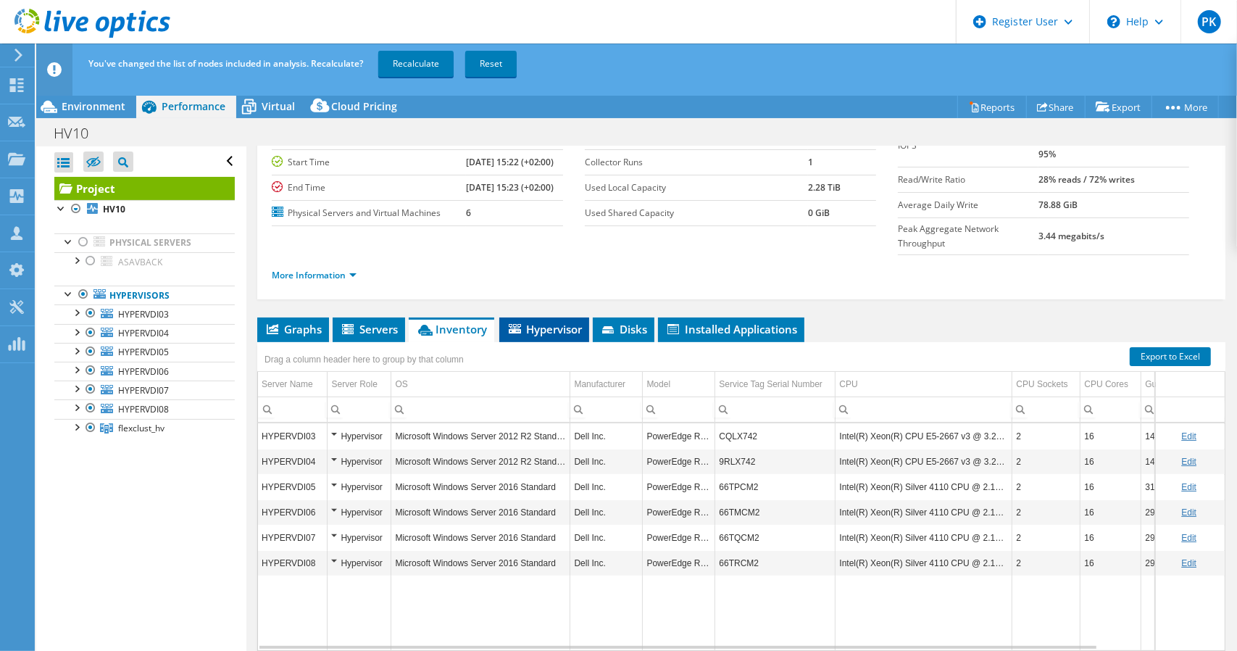
click at [561, 322] on span "Hypervisor" at bounding box center [544, 329] width 75 height 14
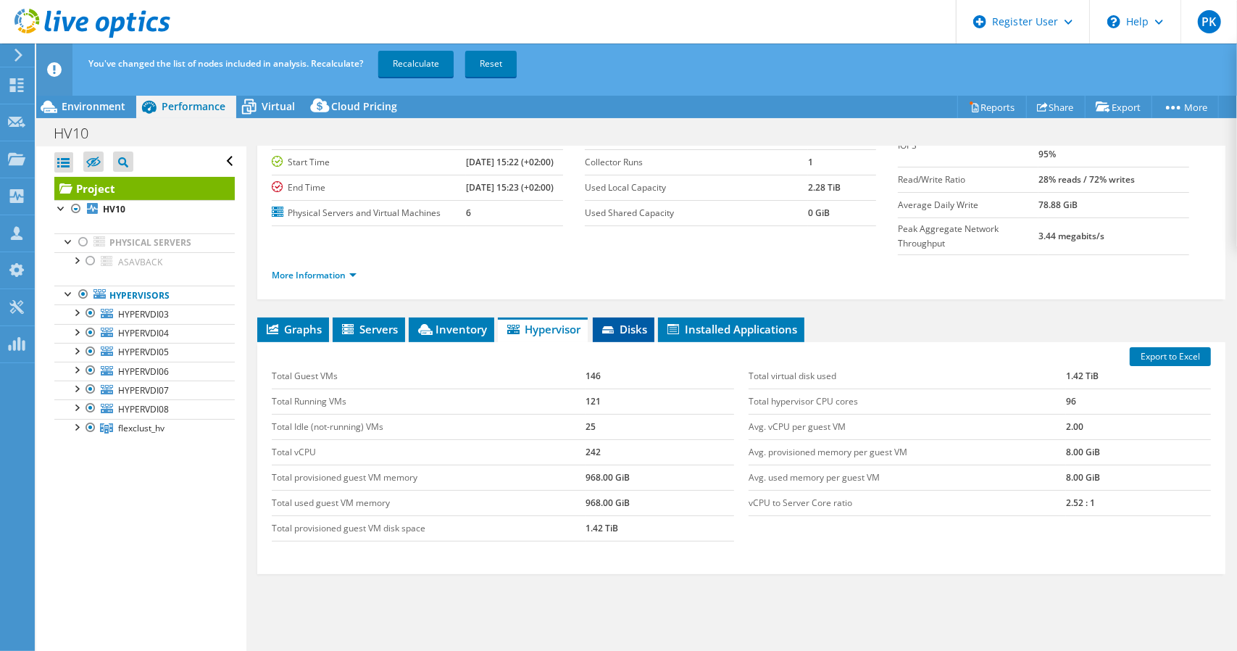
click at [626, 322] on span "Disks" at bounding box center [623, 329] width 47 height 14
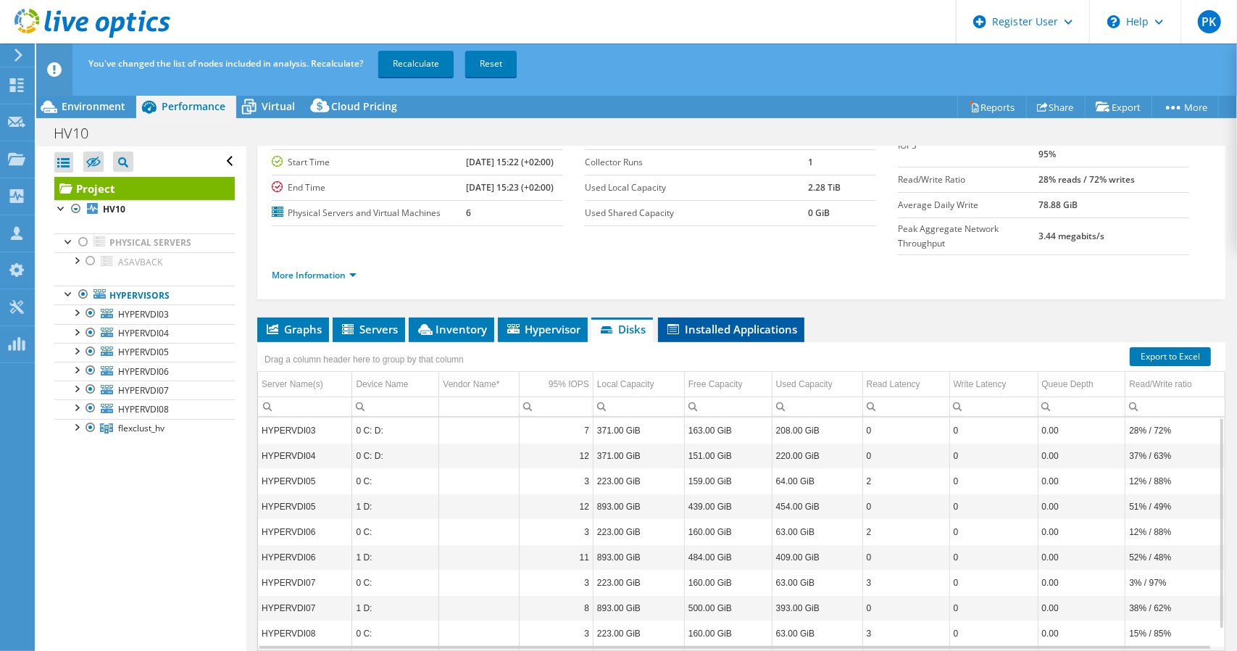
click at [719, 322] on span "Installed Applications" at bounding box center [731, 329] width 132 height 14
